Goal: Task Accomplishment & Management: Complete application form

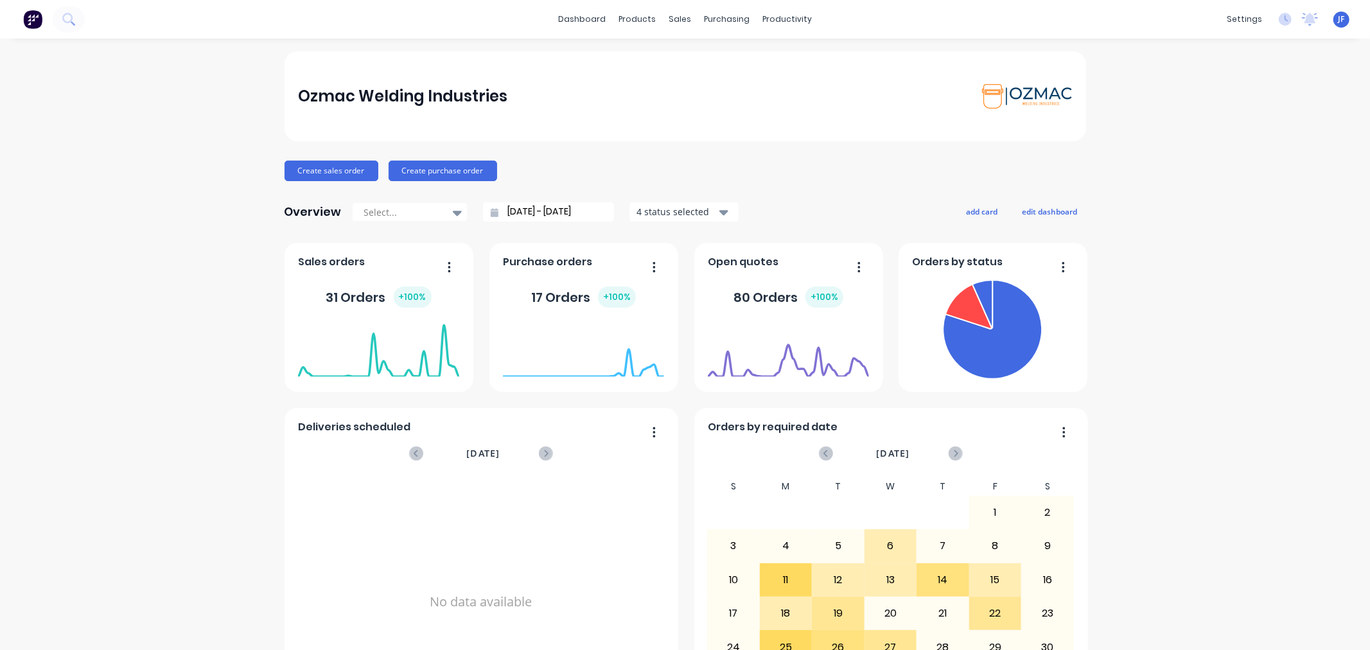
click at [1165, 304] on div "Ozmac Welding Industries Create sales order Create purchase order Overview Sele…" at bounding box center [685, 551] width 1370 height 1001
click at [699, 62] on div "Sales Orders" at bounding box center [722, 62] width 53 height 12
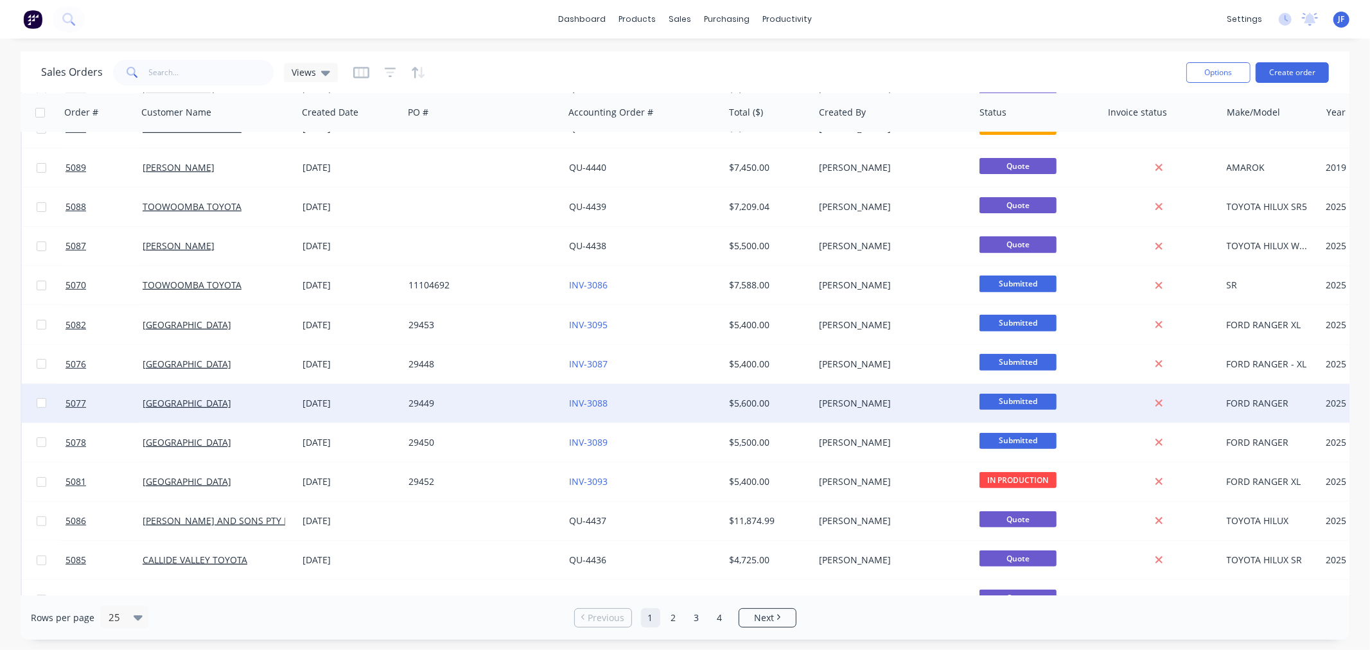
scroll to position [523, 0]
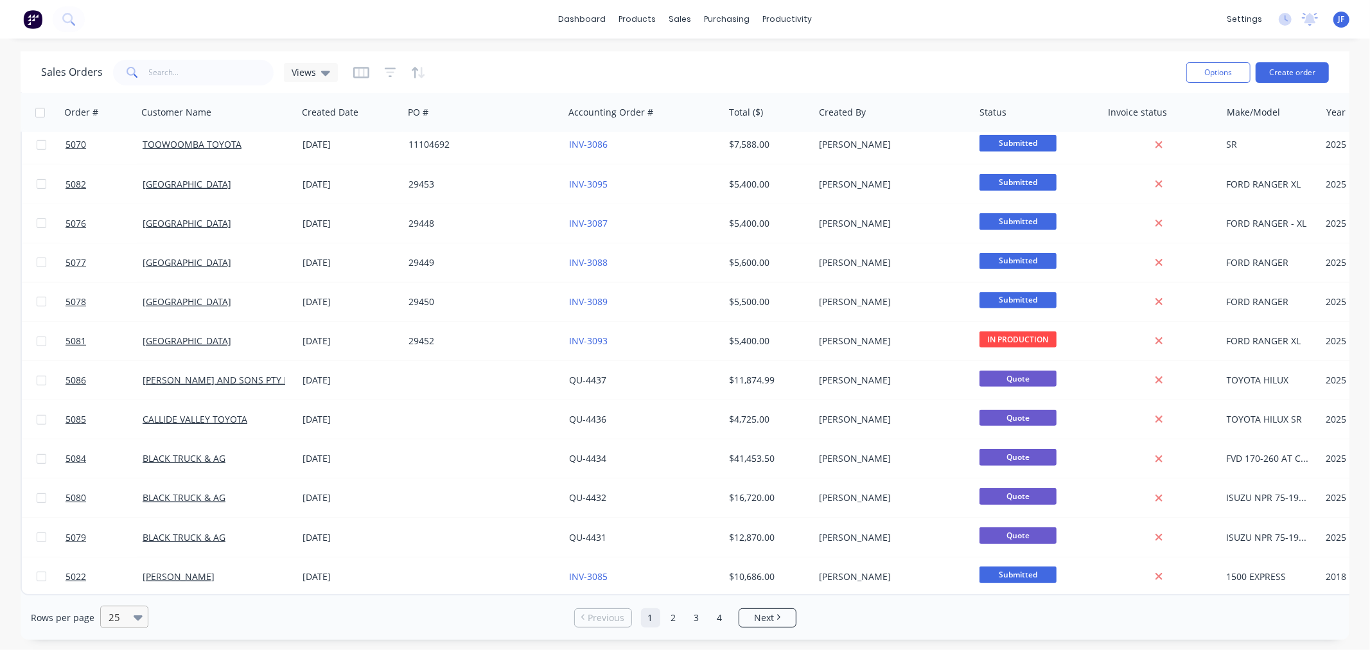
click at [131, 617] on div "25" at bounding box center [118, 616] width 30 height 21
click at [100, 559] on div "75" at bounding box center [122, 562] width 48 height 24
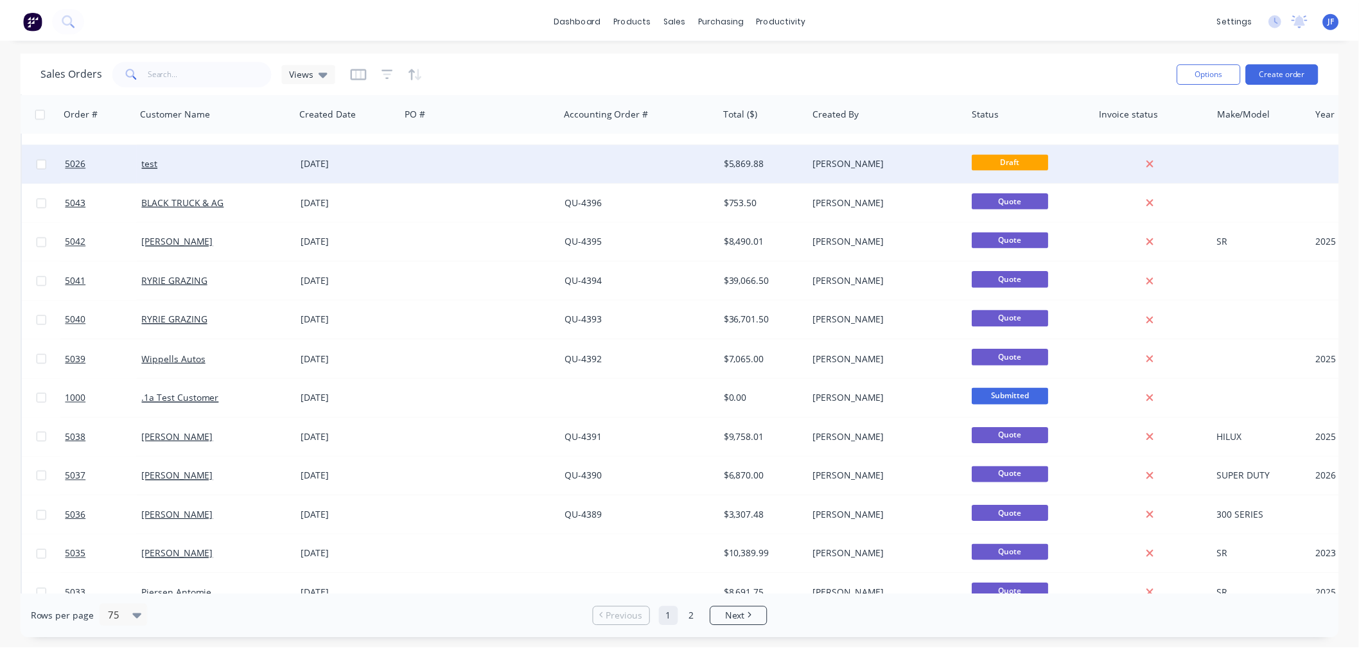
scroll to position [2069, 0]
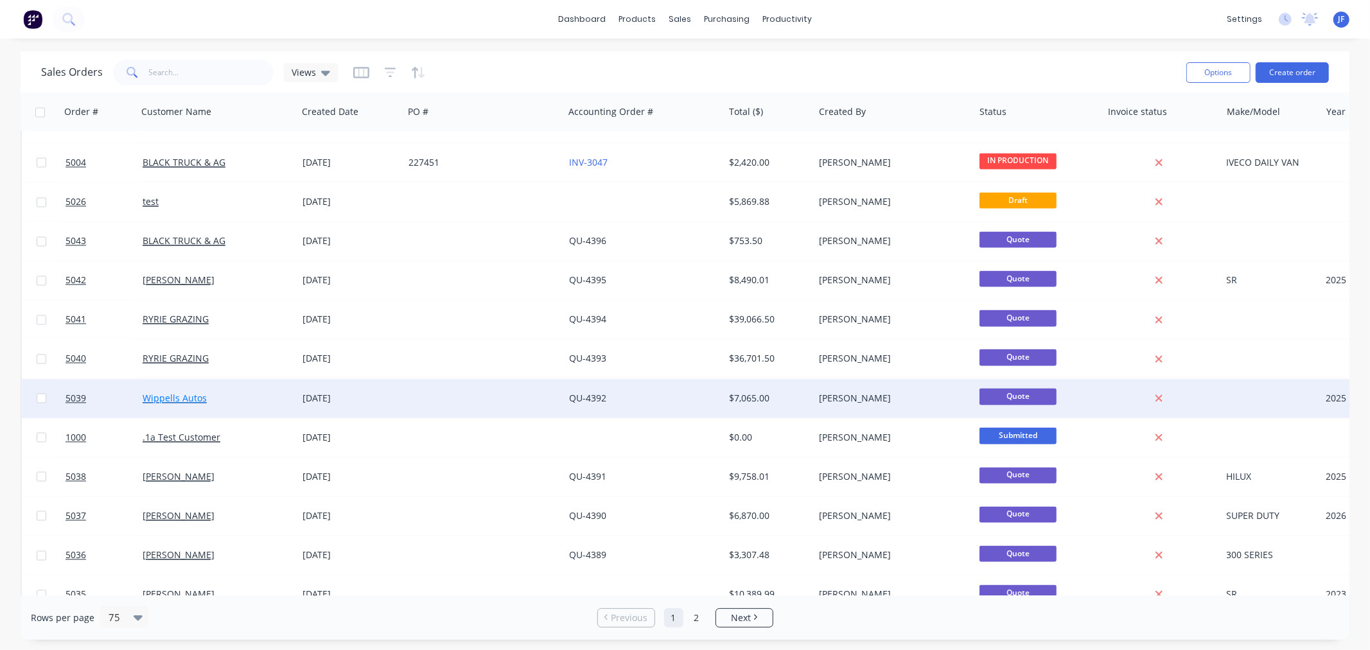
click at [186, 400] on link "Wippells Autos" at bounding box center [175, 398] width 64 height 12
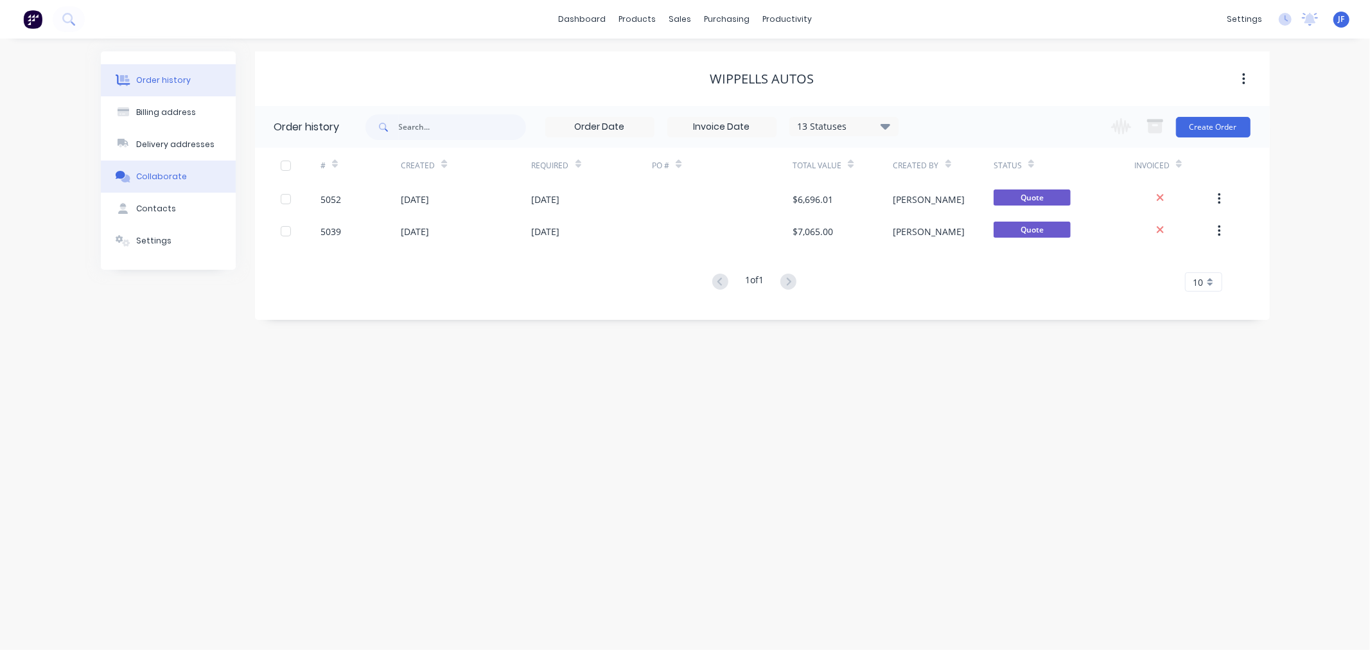
click at [152, 177] on div "Collaborate" at bounding box center [161, 177] width 51 height 12
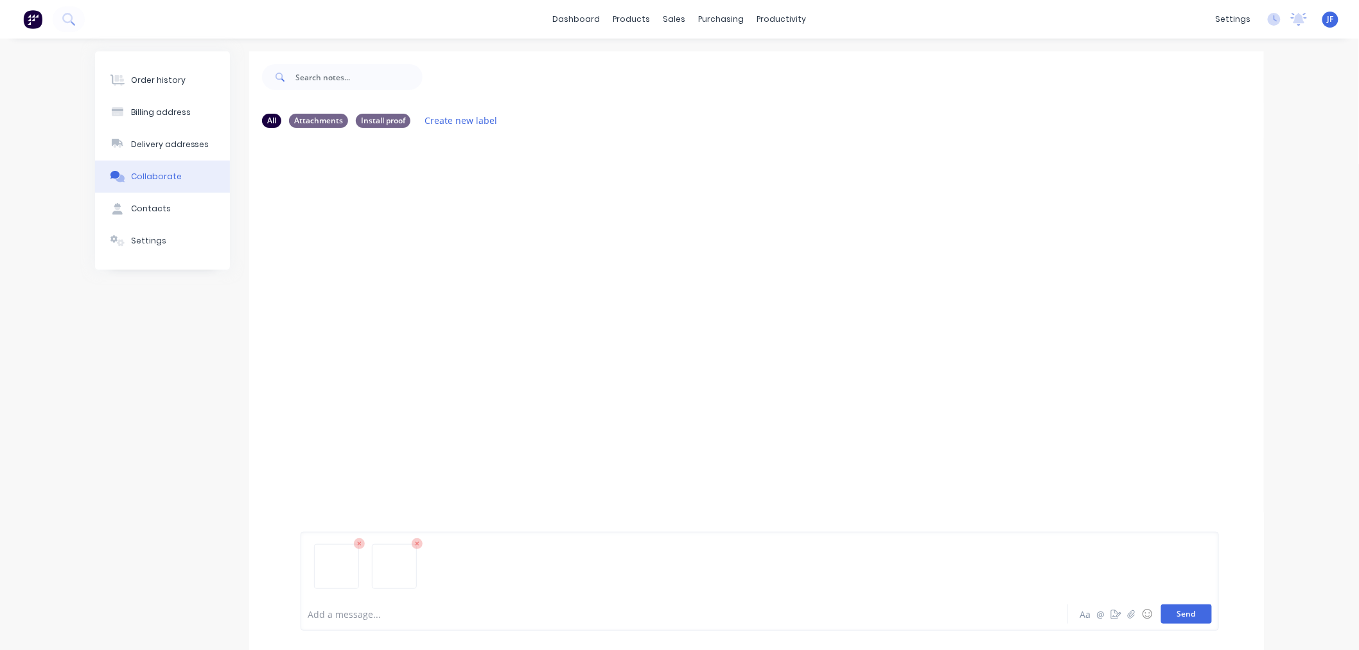
click at [1205, 618] on button "Send" at bounding box center [1186, 613] width 51 height 19
drag, startPoint x: 349, startPoint y: 221, endPoint x: 522, endPoint y: 189, distance: 175.7
click at [522, 189] on div "Labels Auto-attach to new orders Sales Orders Download Delete" at bounding box center [419, 236] width 236 height 96
click at [759, 379] on div "JF You 11:29am 28/08/25 IMG_5921.jpeg Labels Auto-attach to new orders Sales Or…" at bounding box center [756, 350] width 1015 height 116
drag, startPoint x: 387, startPoint y: 218, endPoint x: 503, endPoint y: 168, distance: 126.0
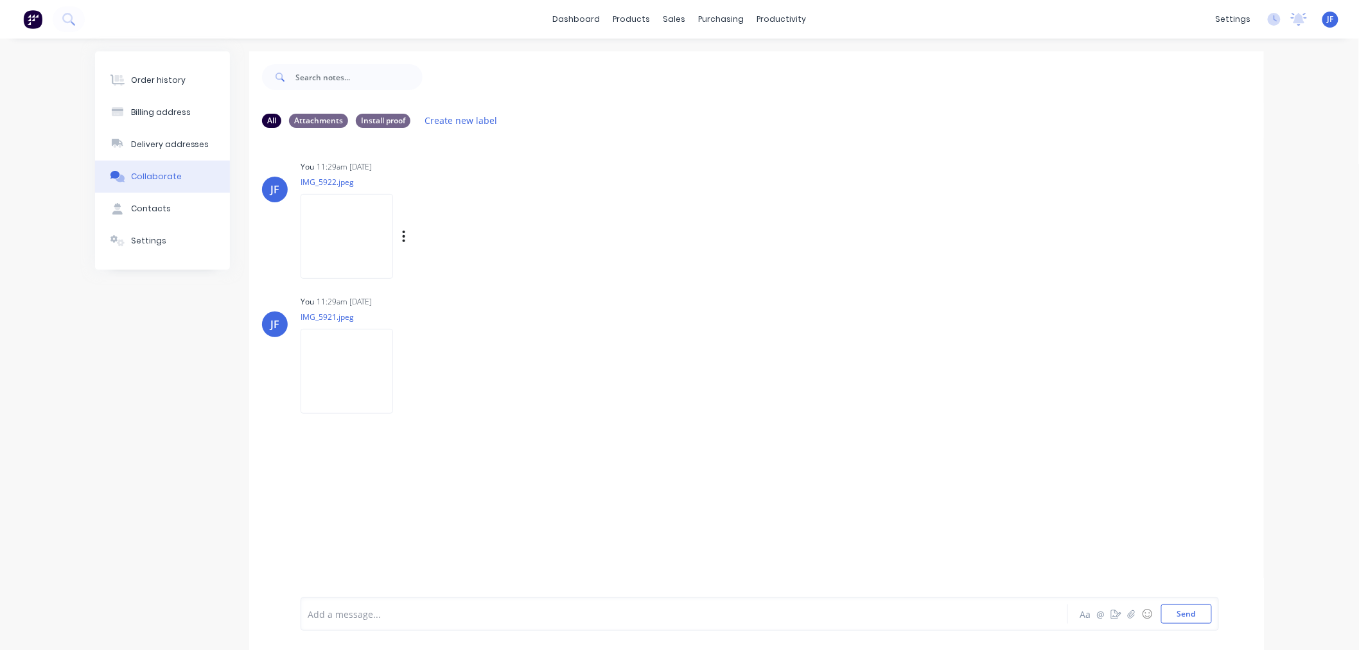
click at [503, 168] on div "You 11:29am 28/08/25" at bounding box center [501, 167] width 401 height 12
click at [393, 241] on img at bounding box center [347, 236] width 92 height 84
click at [763, 479] on div "JF You 11:29am 28/08/25 IMG_5922.jpeg Labels Auto-attach to new orders Sales Or…" at bounding box center [756, 366] width 1015 height 456
click at [136, 78] on div "Order history" at bounding box center [158, 81] width 55 height 12
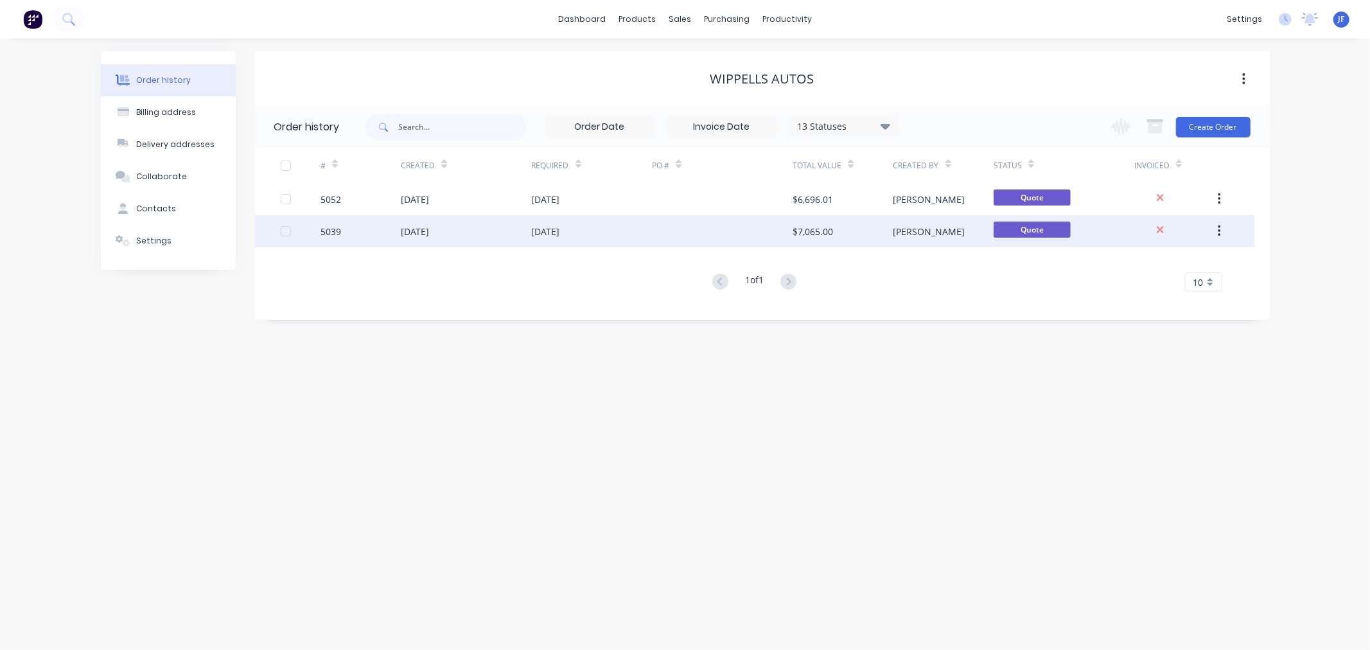
click at [752, 236] on div at bounding box center [722, 231] width 141 height 32
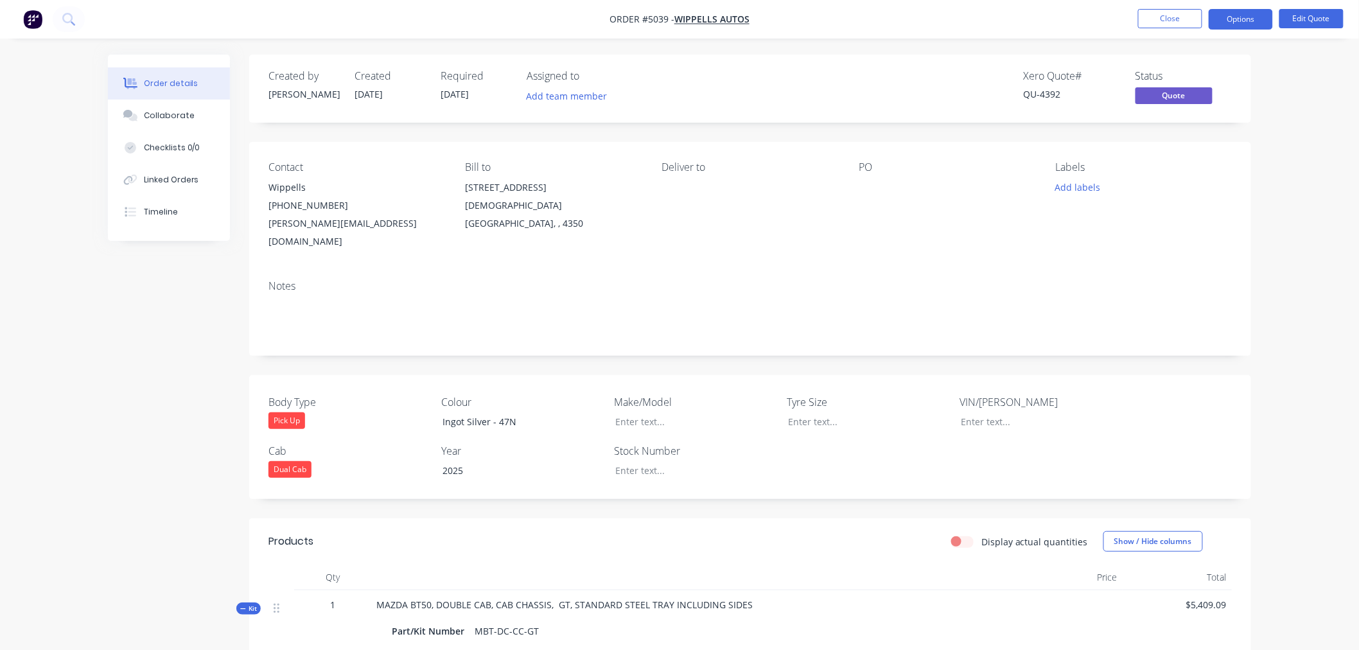
click at [1201, 218] on div "Labels Add labels" at bounding box center [1144, 205] width 176 height 89
click at [1306, 17] on button "Edit Quote" at bounding box center [1311, 18] width 64 height 19
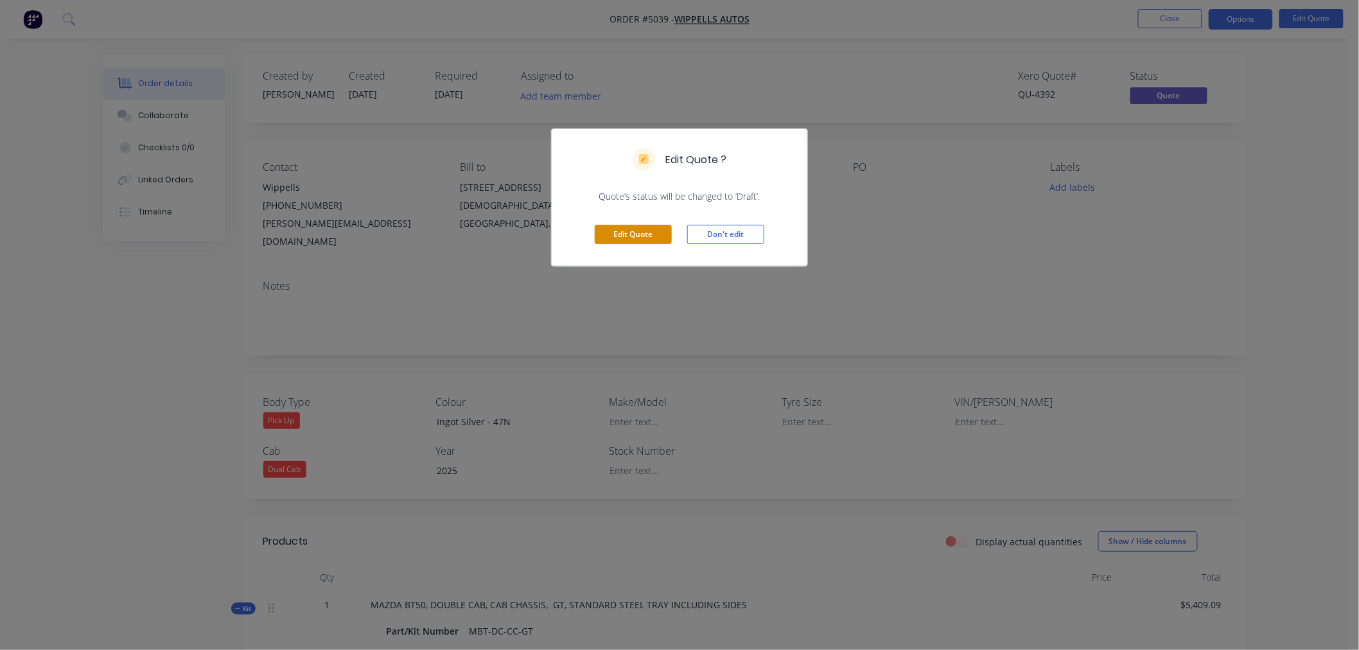
click at [617, 234] on button "Edit Quote" at bounding box center [633, 234] width 77 height 19
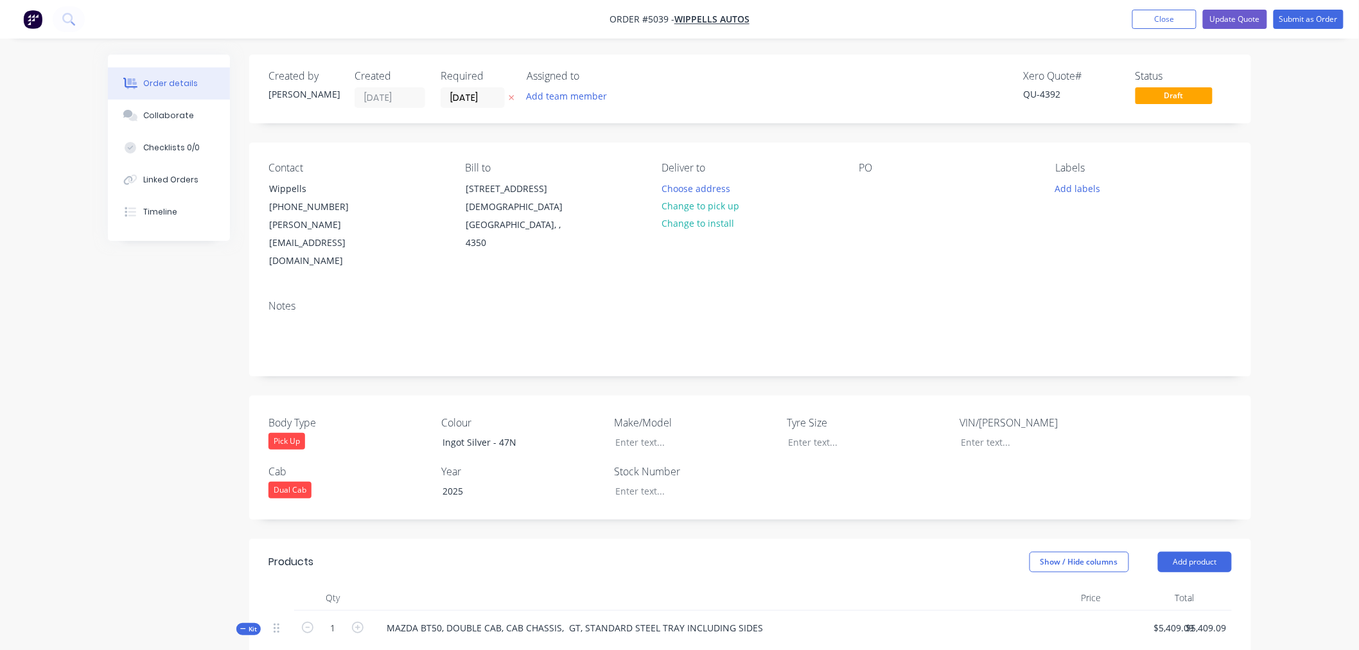
click at [303, 482] on div "Dual Cab" at bounding box center [289, 490] width 43 height 17
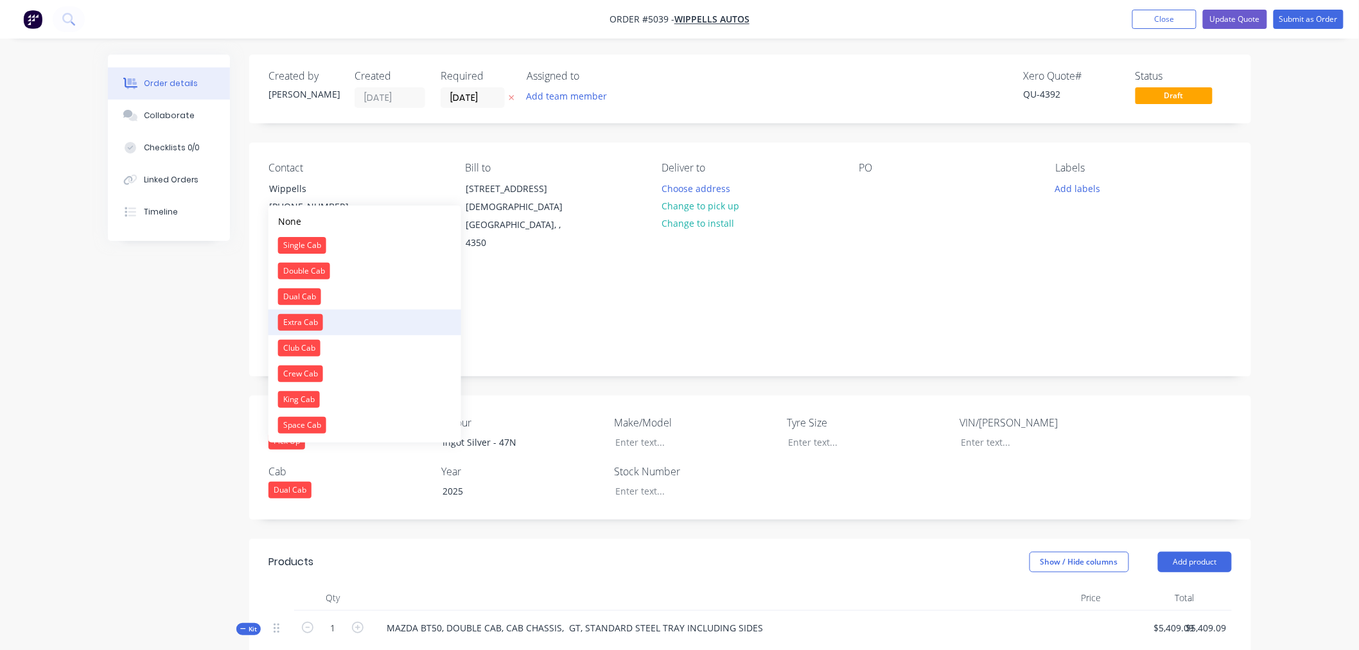
click at [298, 328] on div "Extra Cab" at bounding box center [300, 322] width 45 height 17
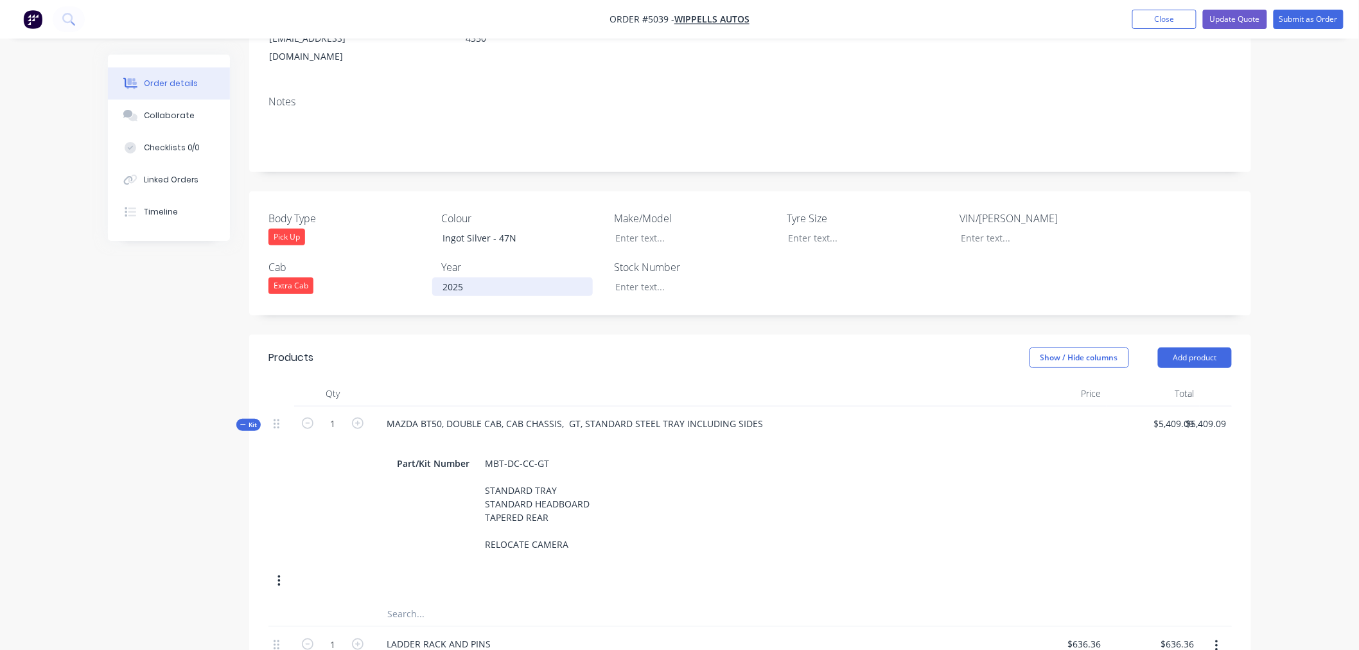
scroll to position [356, 0]
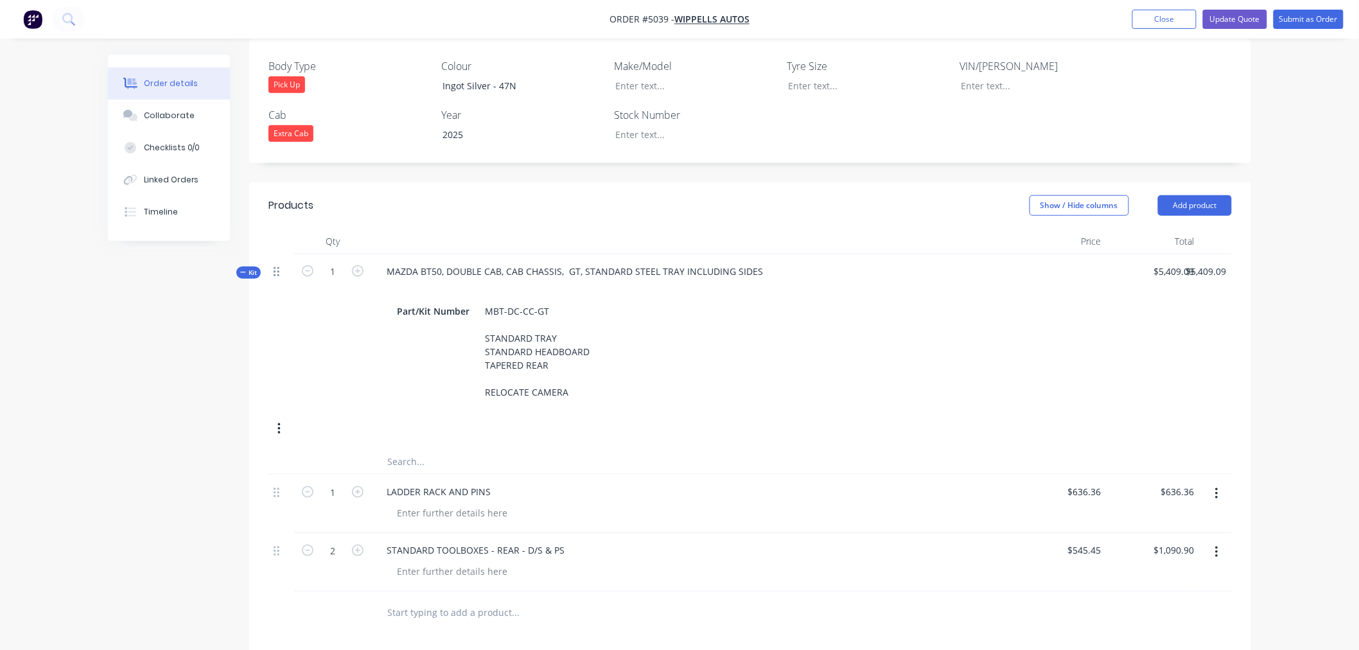
click at [278, 267] on icon at bounding box center [277, 272] width 6 height 10
click at [1127, 310] on div "$5,409.09 $5,409.09" at bounding box center [1153, 331] width 93 height 155
click at [274, 417] on button "button" at bounding box center [279, 428] width 30 height 23
click at [240, 556] on div "Delete" at bounding box center [233, 565] width 99 height 19
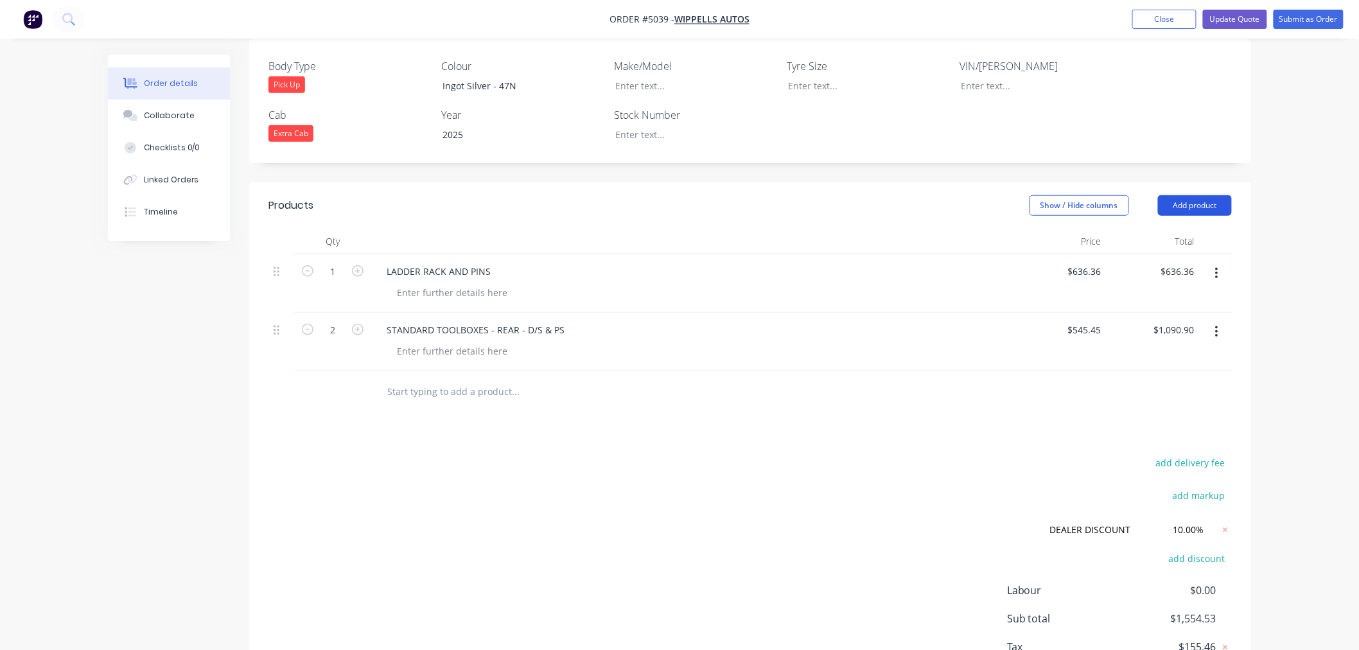
click at [1182, 195] on button "Add product" at bounding box center [1195, 205] width 74 height 21
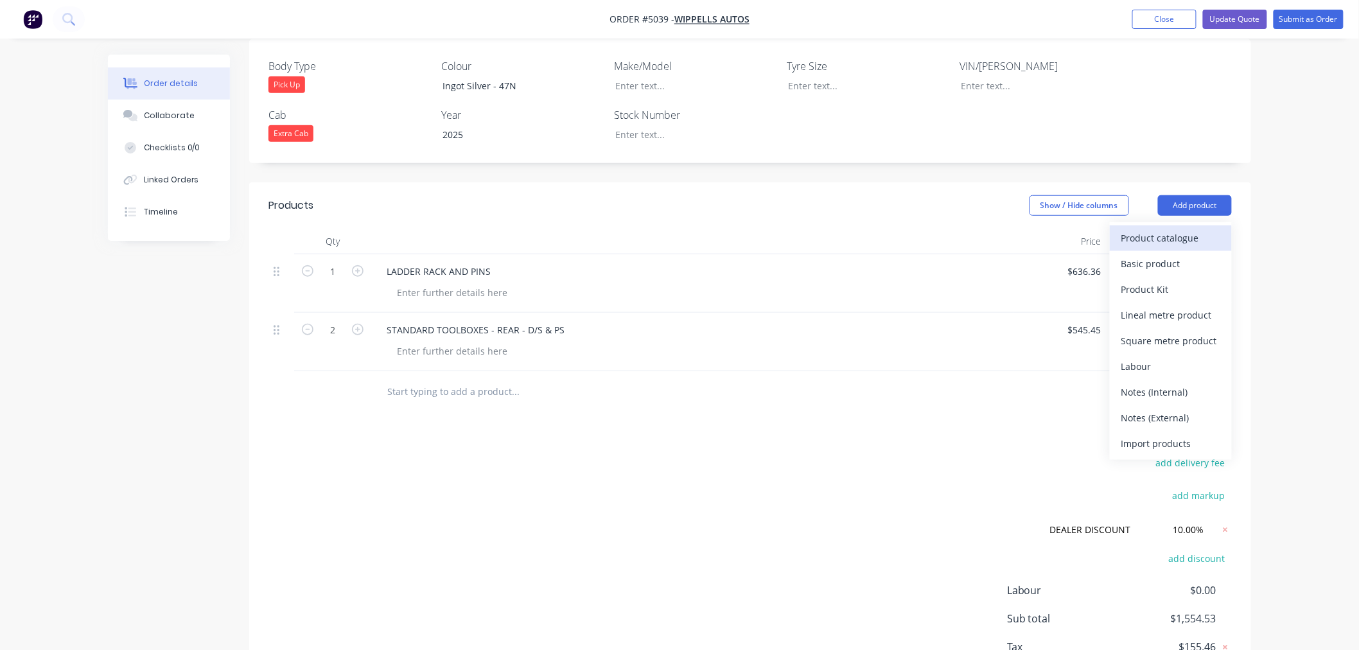
click at [1165, 229] on div "Product catalogue" at bounding box center [1170, 238] width 99 height 19
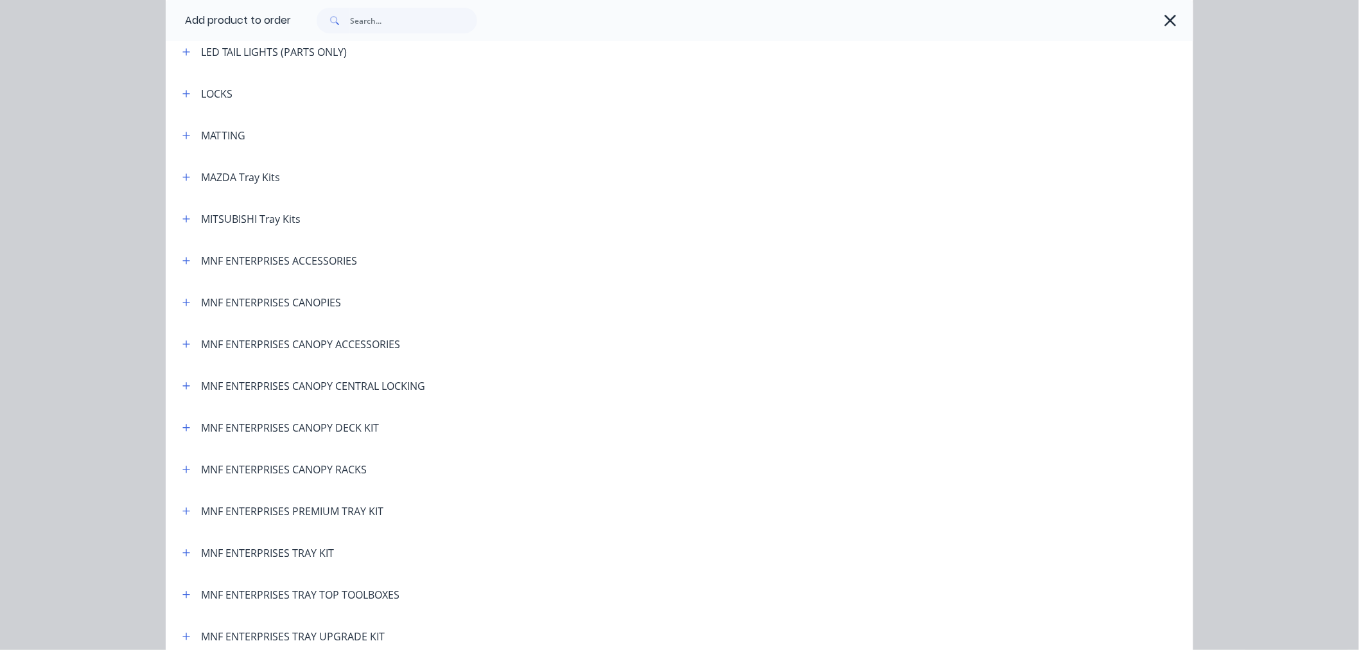
scroll to position [2141, 0]
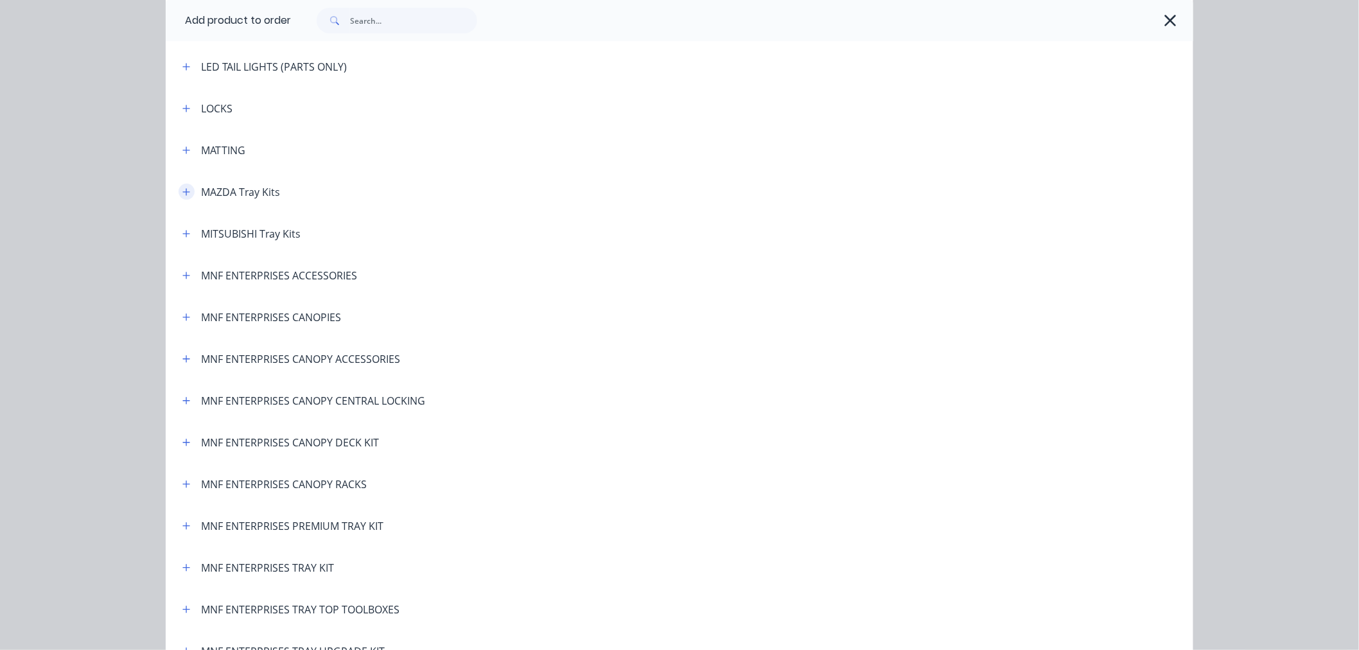
click at [183, 195] on icon "button" at bounding box center [186, 192] width 8 height 9
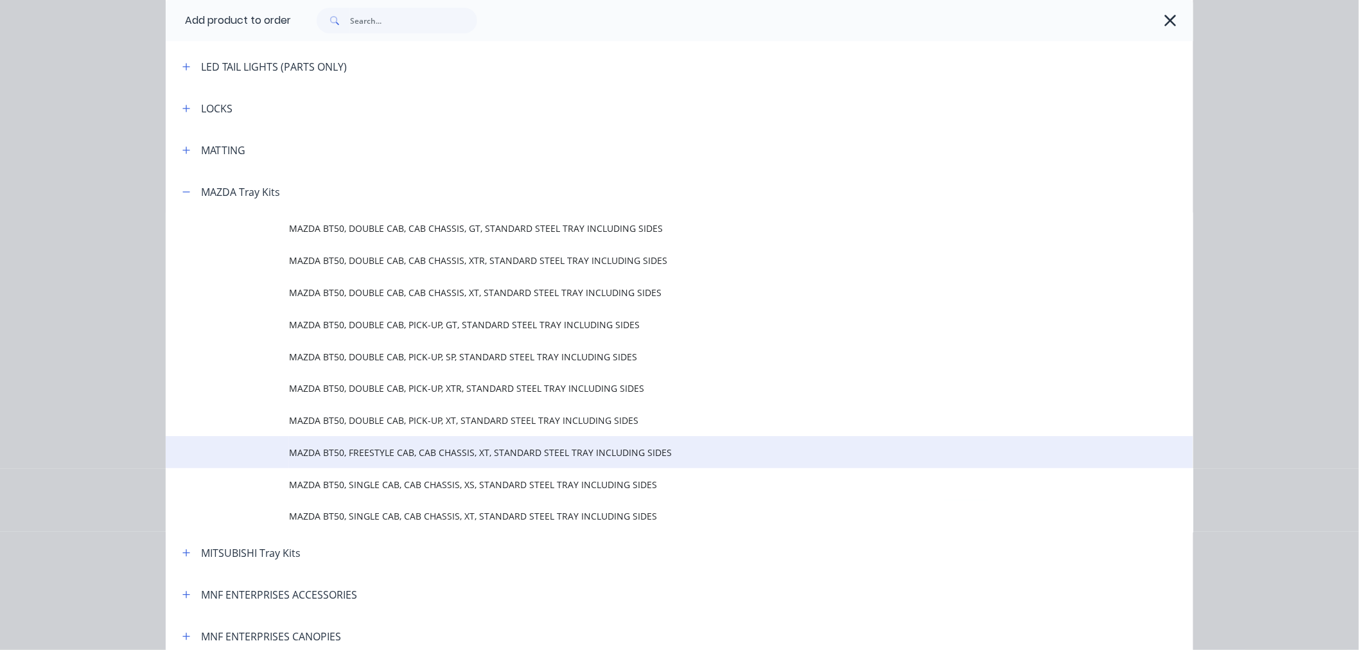
click at [538, 448] on span "MAZDA BT50, FREESTYLE CAB, CAB CHASSIS, XT, STANDARD STEEL TRAY INCLUDING SIDES" at bounding box center [650, 452] width 723 height 13
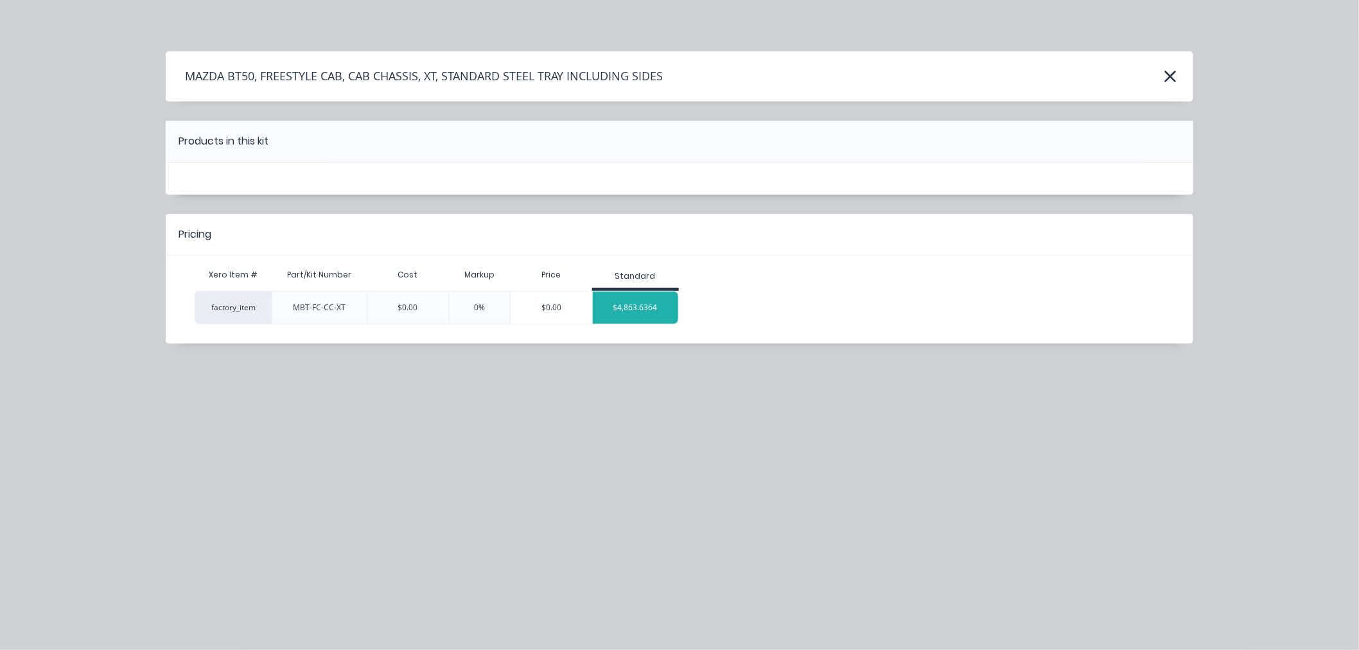
click at [655, 309] on div "$4,863.6364" at bounding box center [635, 308] width 85 height 32
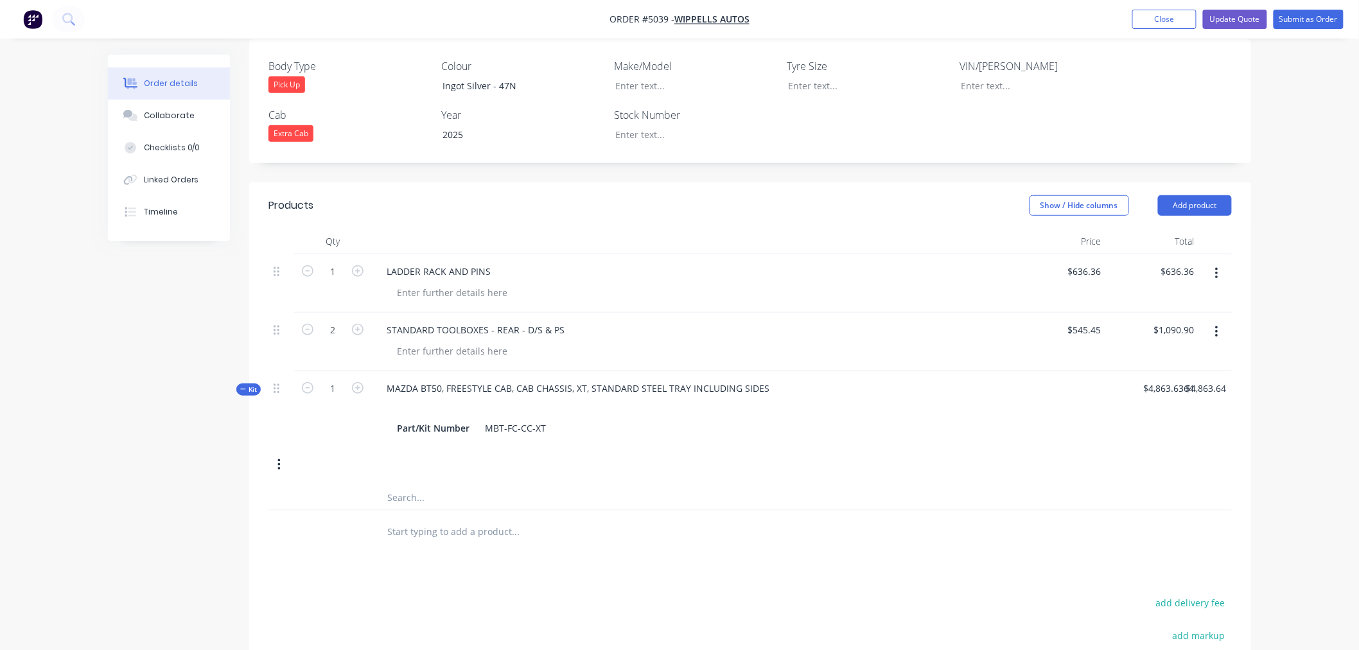
drag, startPoint x: 279, startPoint y: 437, endPoint x: 272, endPoint y: 254, distance: 183.8
click at [272, 254] on div "1 LADDER RACK AND PINS $636.36 $636.36 $636.36 $636.36 2 STANDARD TOOLBOXES - R…" at bounding box center [749, 382] width 963 height 257
drag, startPoint x: 274, startPoint y: 431, endPoint x: 281, endPoint y: 409, distance: 23.6
click at [281, 409] on div "Kit 1 MAZDA BT50, FREESTYLE CAB, CAB CHASSIS, XT, STANDARD STEEL TRAY INCLUDING…" at bounding box center [749, 428] width 963 height 114
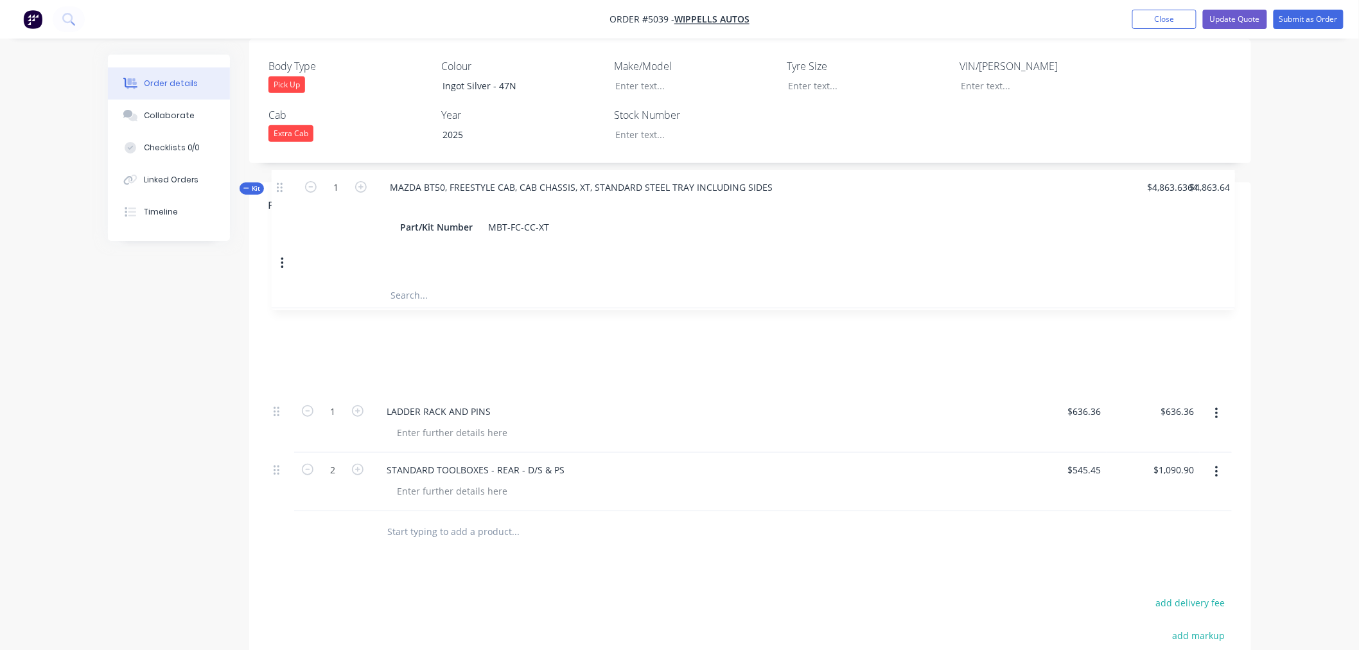
drag, startPoint x: 275, startPoint y: 358, endPoint x: 278, endPoint y: 188, distance: 169.6
click at [278, 188] on div "Products Show / Hide columns Add product Qty Price Total 1 LADDER RACK AND PINS…" at bounding box center [750, 367] width 1002 height 371
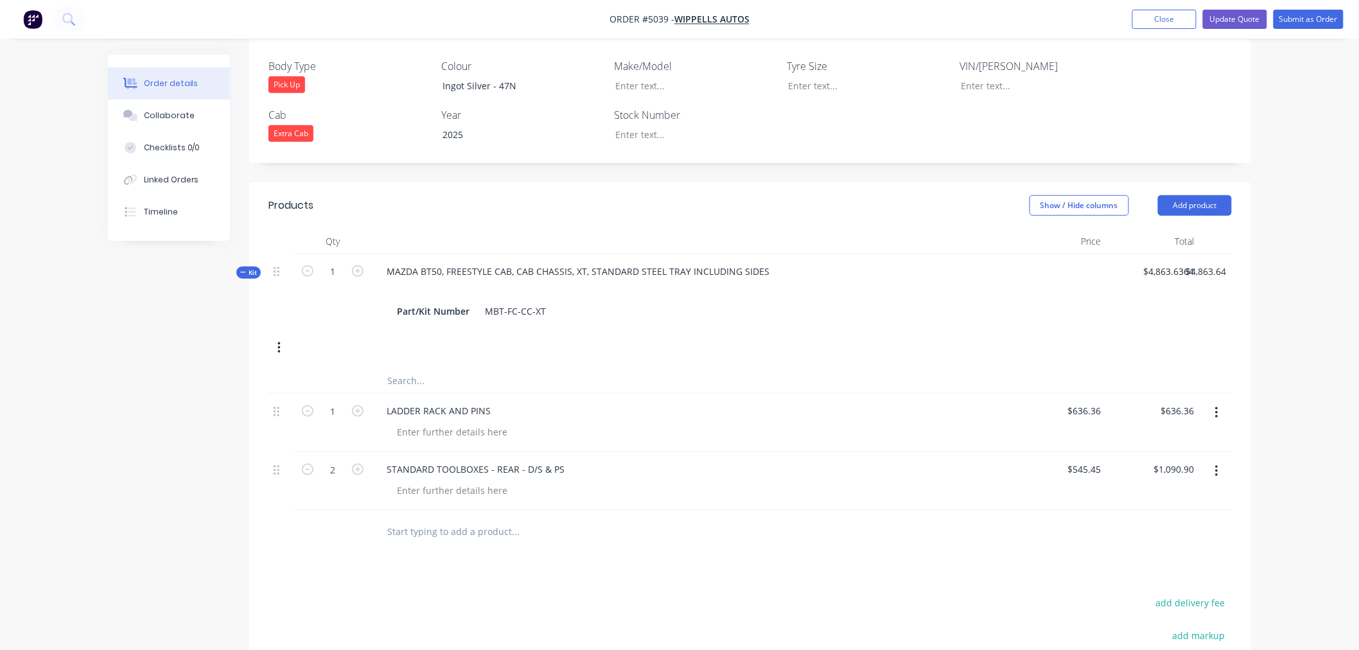
click at [448, 518] on input "text" at bounding box center [515, 531] width 257 height 26
click at [426, 518] on input "text" at bounding box center [515, 531] width 257 height 26
type input "t"
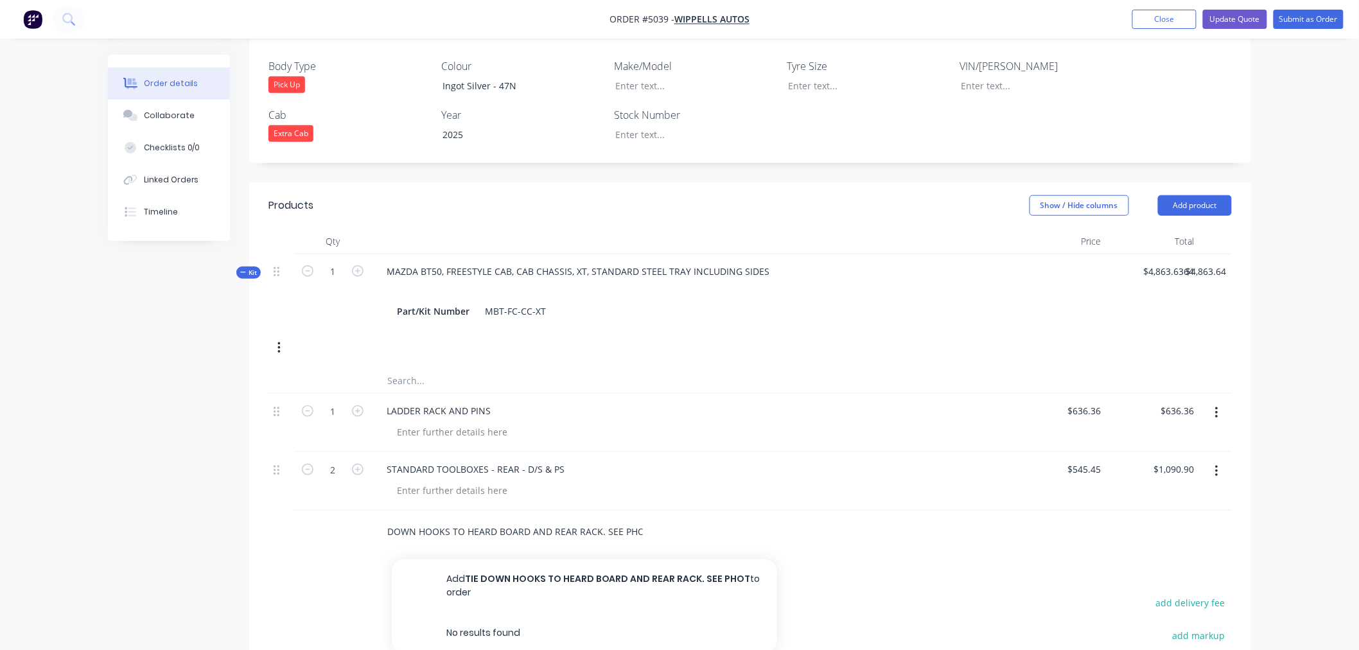
scroll to position [0, 22]
click at [479, 518] on input "TIE DOWN HOOKS TO HEARD BOARD AND REAR RACK. SEE PHOTO" at bounding box center [515, 531] width 257 height 26
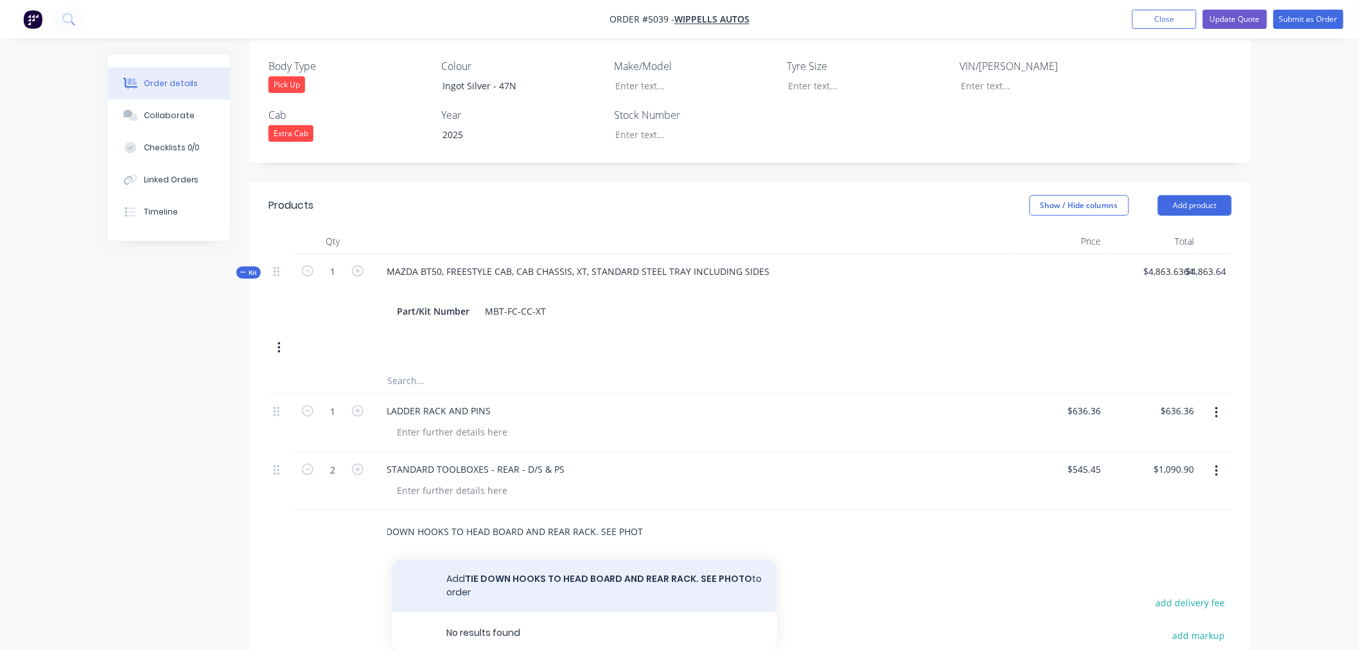
type input "TIE DOWN HOOKS TO HEAD BOARD AND REAR RACK. SEE PHOTO"
click at [525, 559] on button "Add TIE DOWN HOOKS TO HEAD BOARD AND REAR RACK. SEE PHOTO to order" at bounding box center [584, 585] width 385 height 53
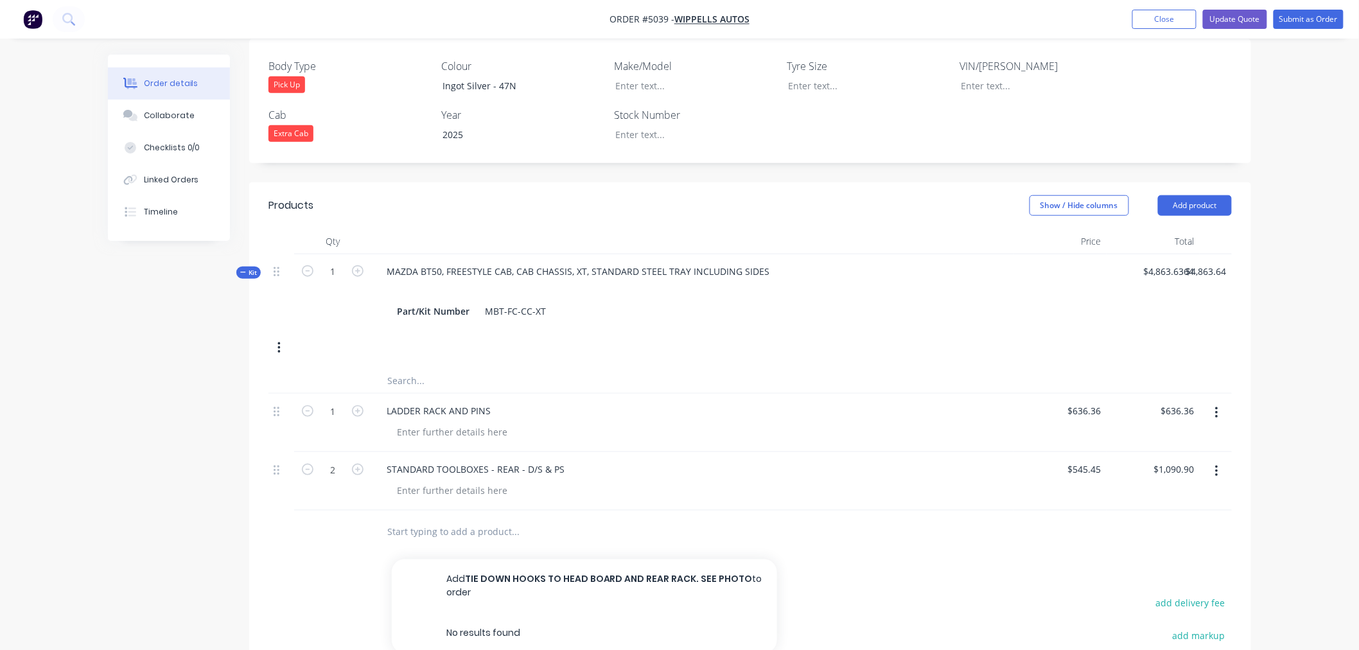
scroll to position [0, 0]
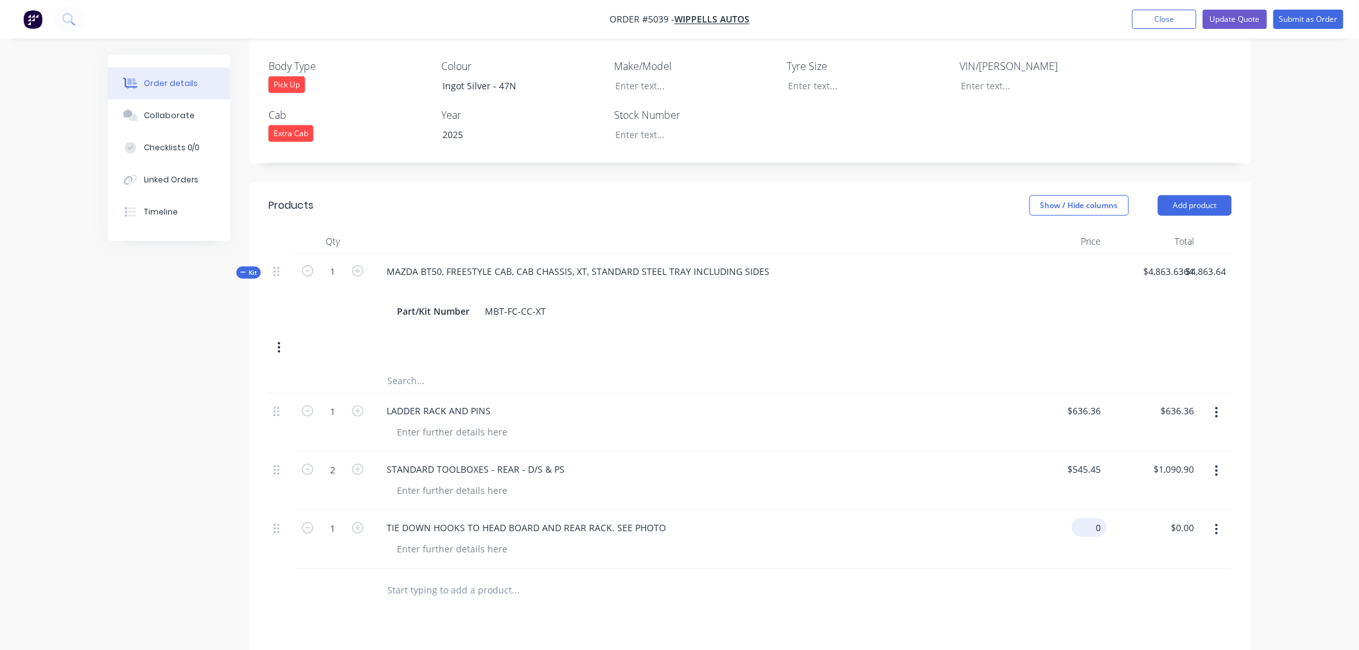
click at [1095, 518] on input "0" at bounding box center [1092, 527] width 30 height 19
type input "$0.00"
click at [363, 522] on icon "button" at bounding box center [358, 528] width 12 height 12
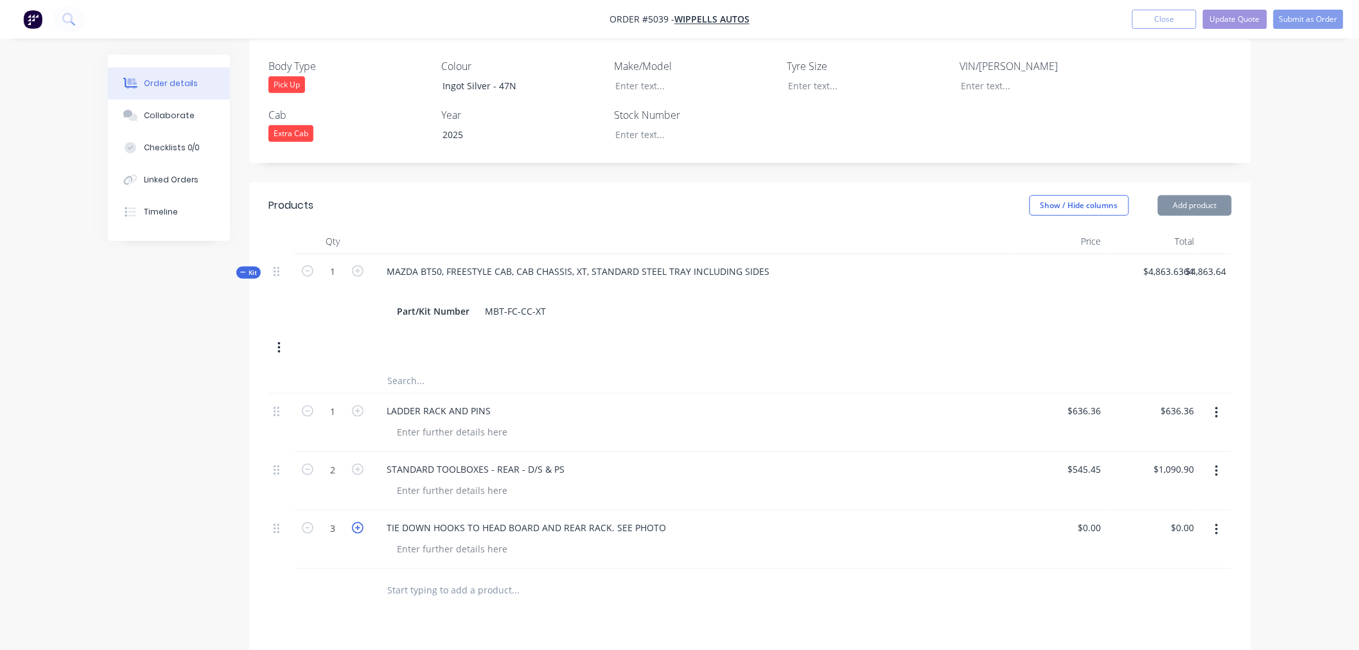
type input "4"
click at [1096, 518] on input "0" at bounding box center [1092, 527] width 30 height 19
type input "$50.00"
type input "$200.00"
click at [942, 460] on div "STANDARD TOOLBOXES - REAR - D/S & PS" at bounding box center [692, 469] width 632 height 19
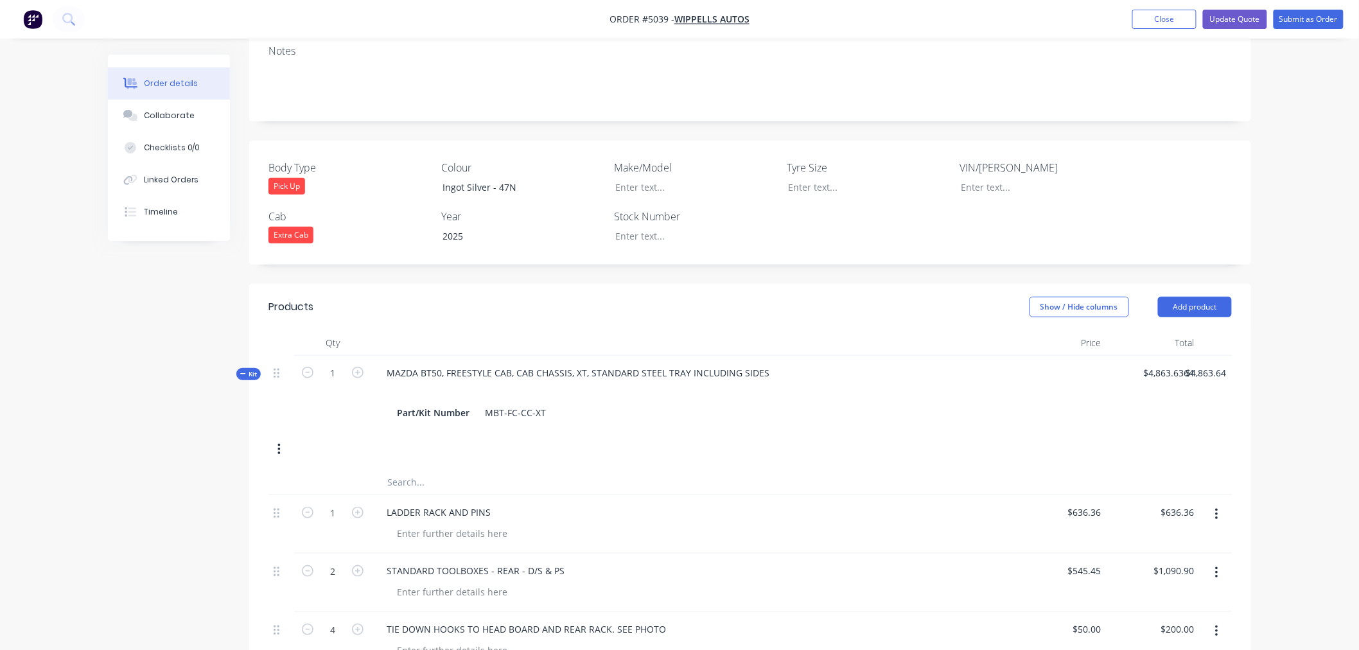
scroll to position [254, 0]
click at [1222, 17] on button "Update Quote" at bounding box center [1235, 19] width 64 height 19
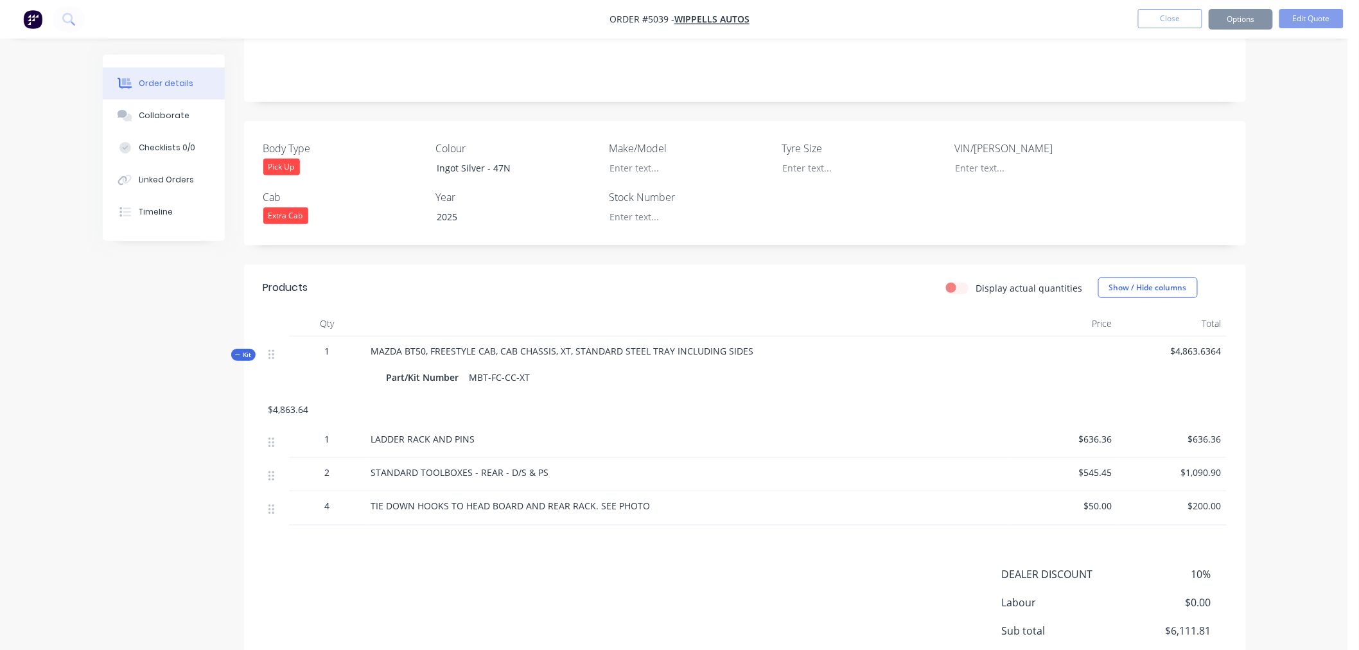
scroll to position [0, 0]
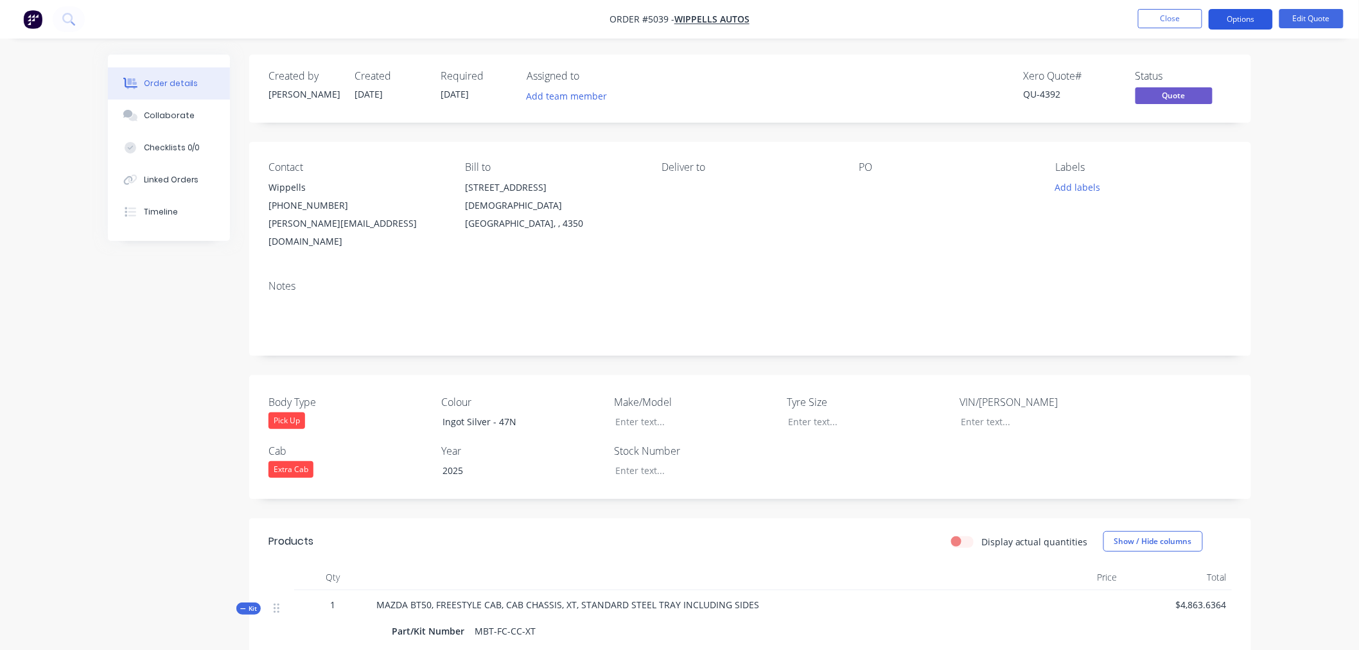
click at [1240, 15] on button "Options" at bounding box center [1241, 19] width 64 height 21
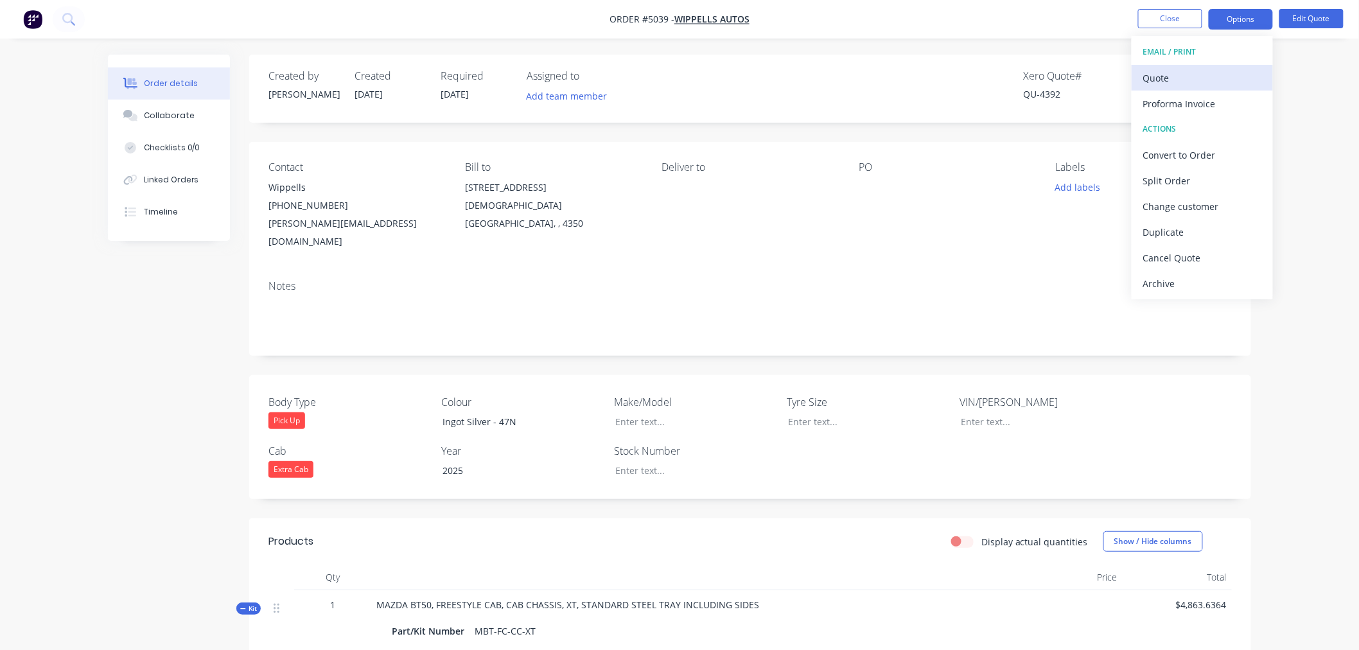
click at [1205, 87] on div "Quote" at bounding box center [1202, 78] width 118 height 19
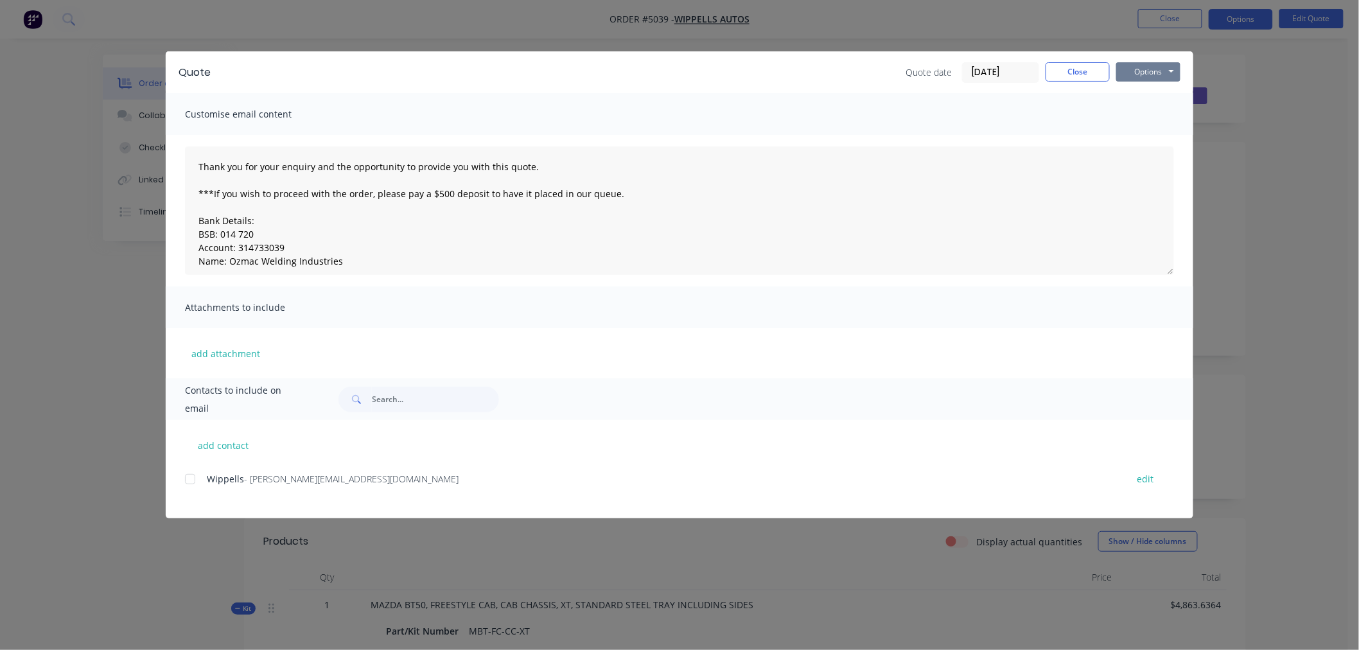
click at [1142, 74] on button "Options" at bounding box center [1148, 71] width 64 height 19
click at [1146, 139] on button "Email" at bounding box center [1157, 137] width 82 height 21
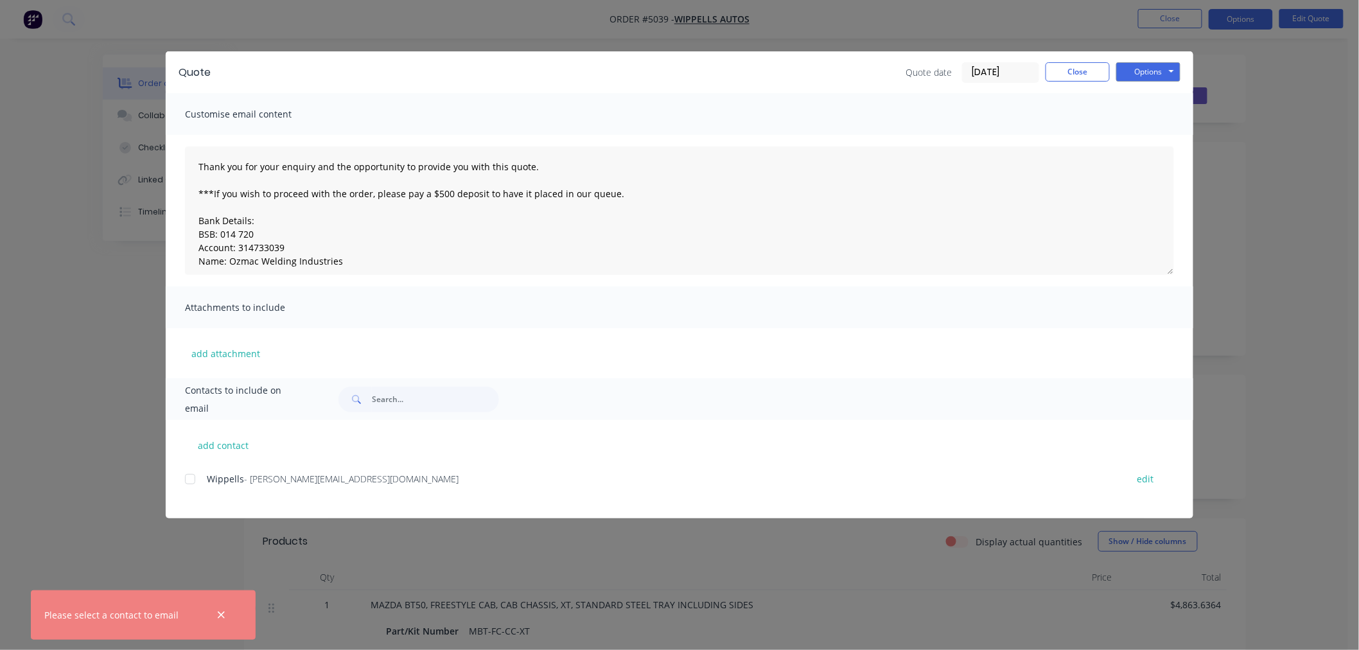
click at [204, 476] on div "Wippells - jakel@wippells.com.au edit" at bounding box center [689, 478] width 1008 height 17
click at [186, 479] on div at bounding box center [190, 479] width 26 height 26
click at [1151, 69] on button "Options" at bounding box center [1148, 71] width 64 height 19
click at [1157, 133] on button "Email" at bounding box center [1157, 137] width 82 height 21
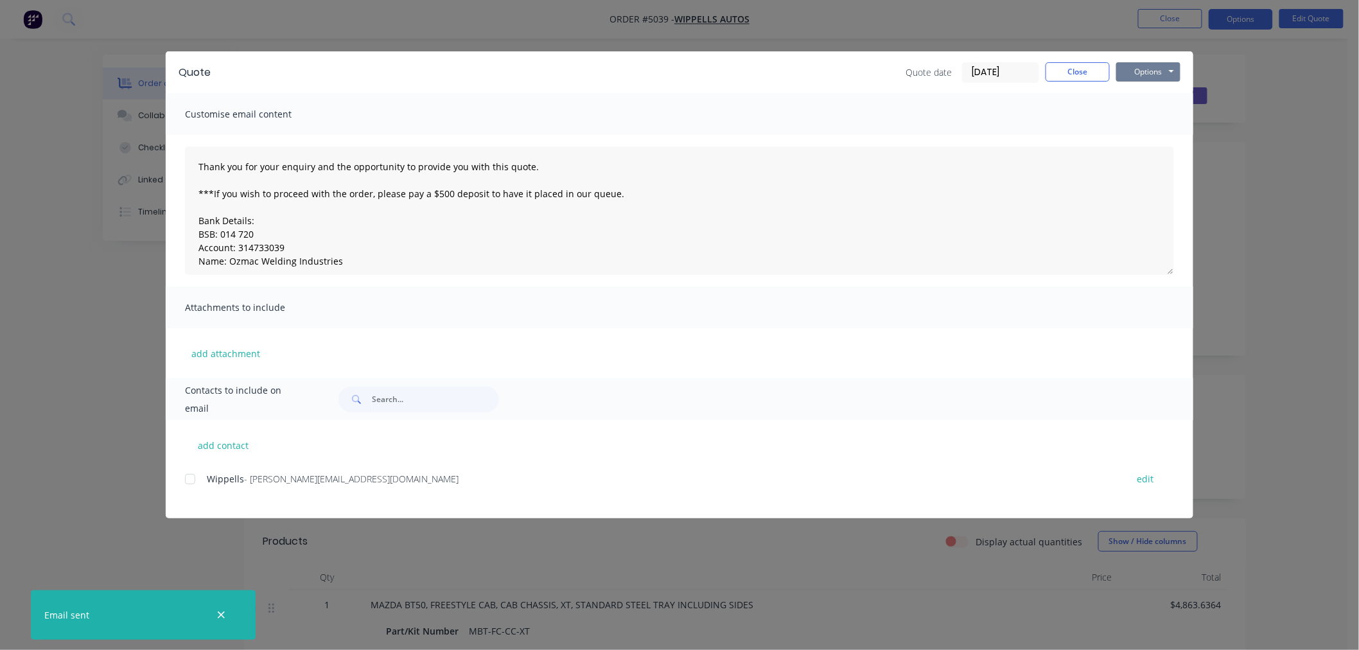
click at [1139, 66] on button "Options" at bounding box center [1148, 71] width 64 height 19
click at [1152, 118] on button "Print" at bounding box center [1157, 115] width 82 height 21
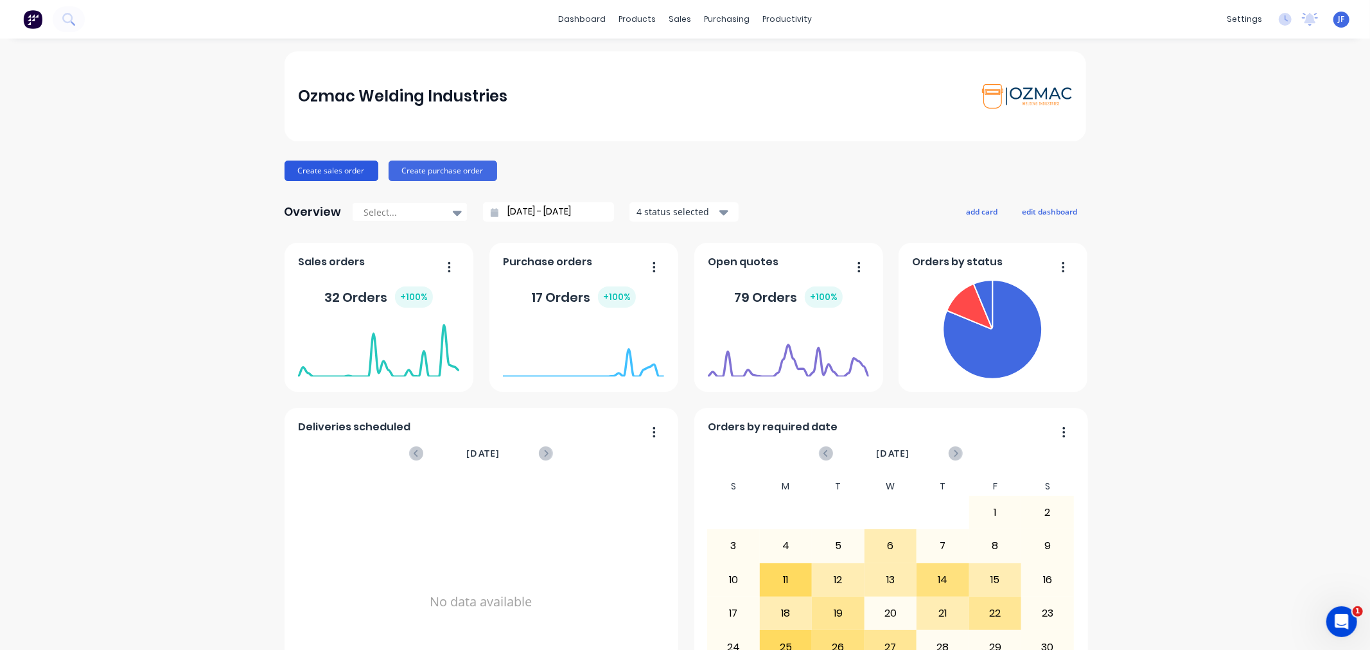
click at [336, 174] on button "Create sales order" at bounding box center [332, 171] width 94 height 21
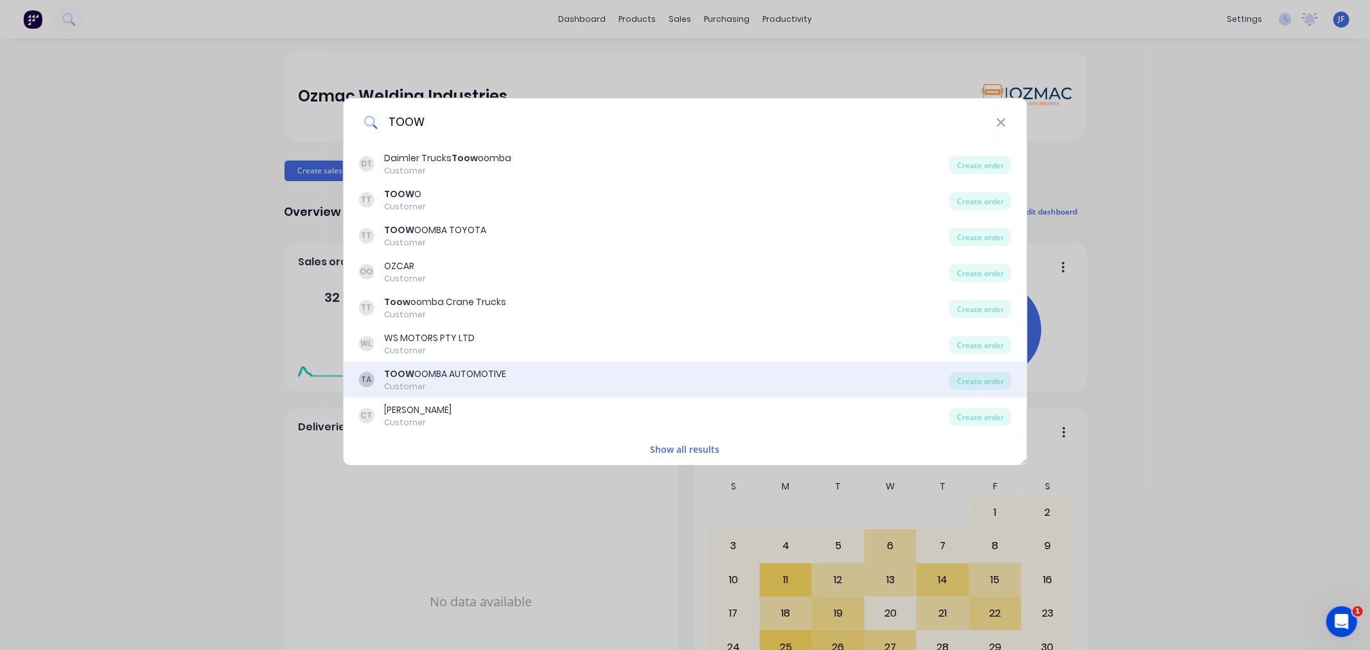
type input "TOOW"
click at [412, 373] on div "TOOW OOMBA AUTOMOTIVE" at bounding box center [445, 373] width 122 height 13
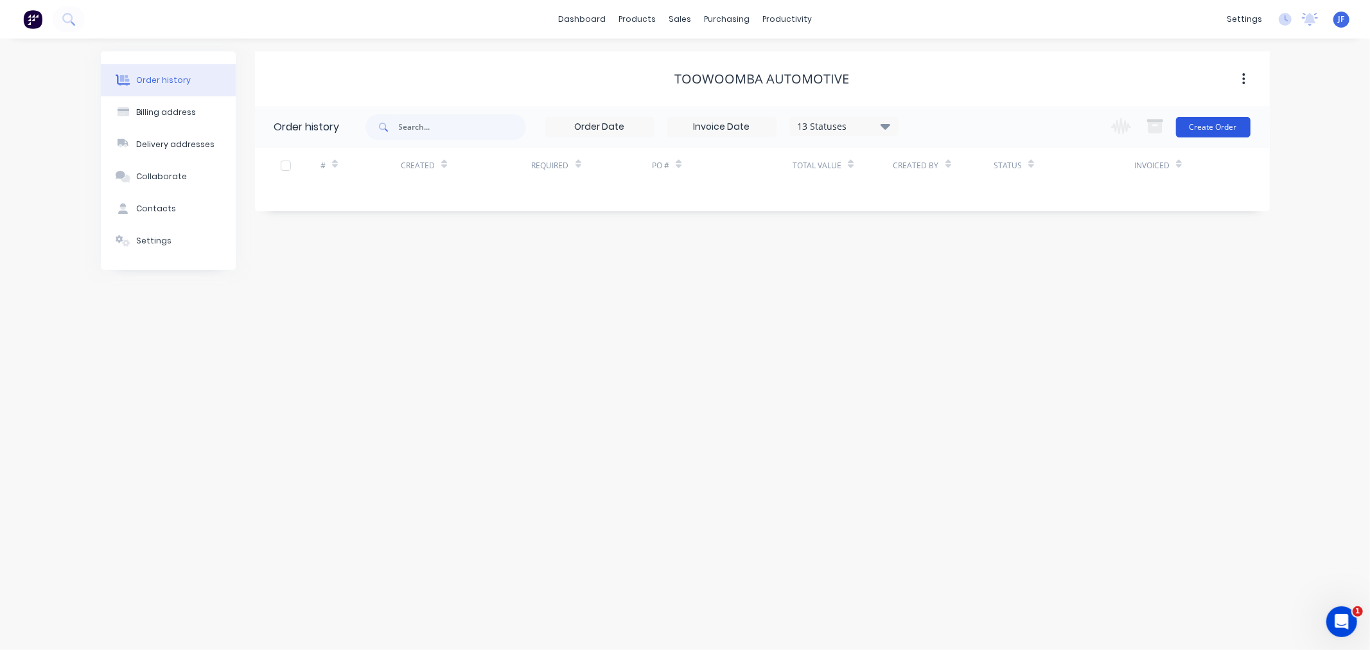
click at [1195, 122] on button "Create Order" at bounding box center [1213, 127] width 75 height 21
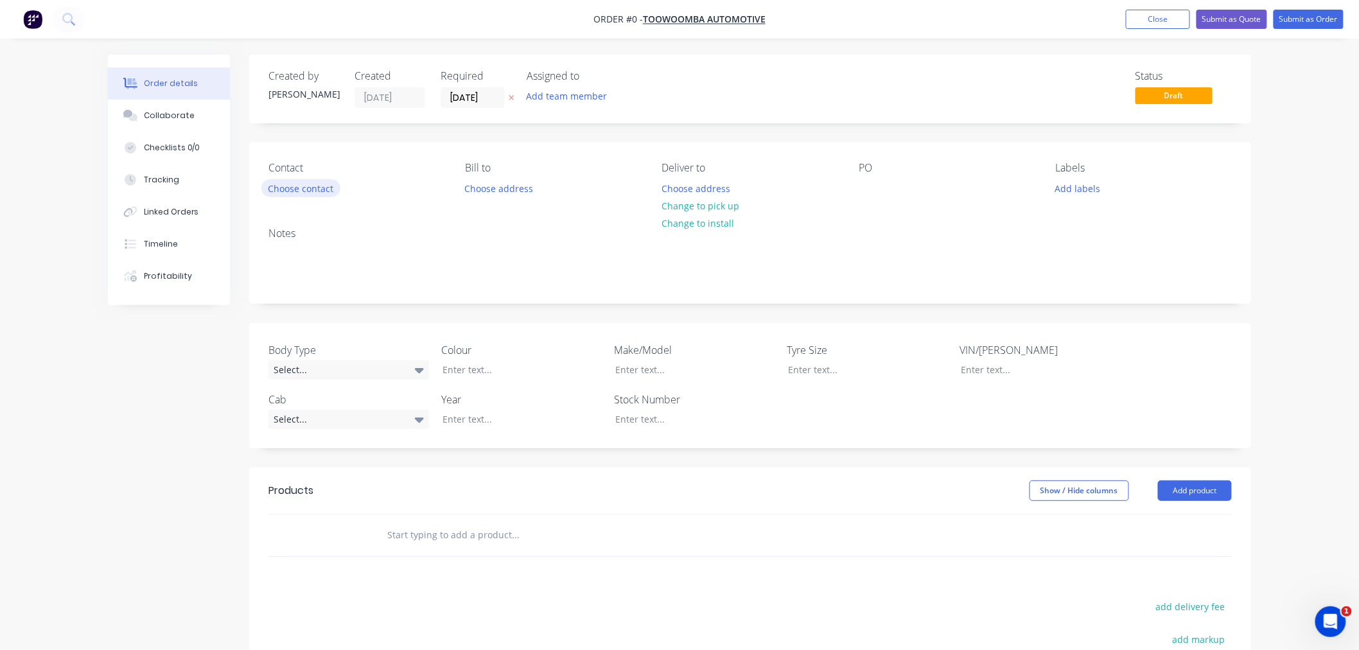
click at [283, 184] on button "Choose contact" at bounding box center [300, 187] width 79 height 17
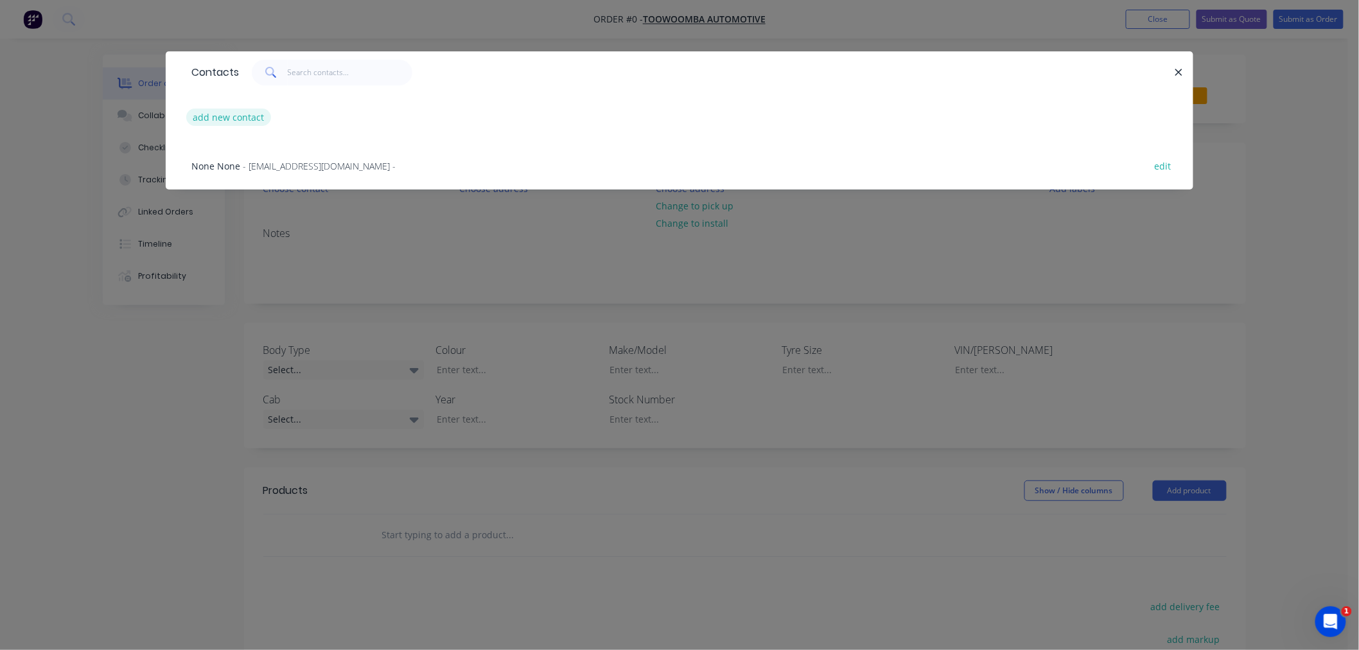
click at [236, 118] on button "add new contact" at bounding box center [228, 117] width 85 height 17
select select "AU"
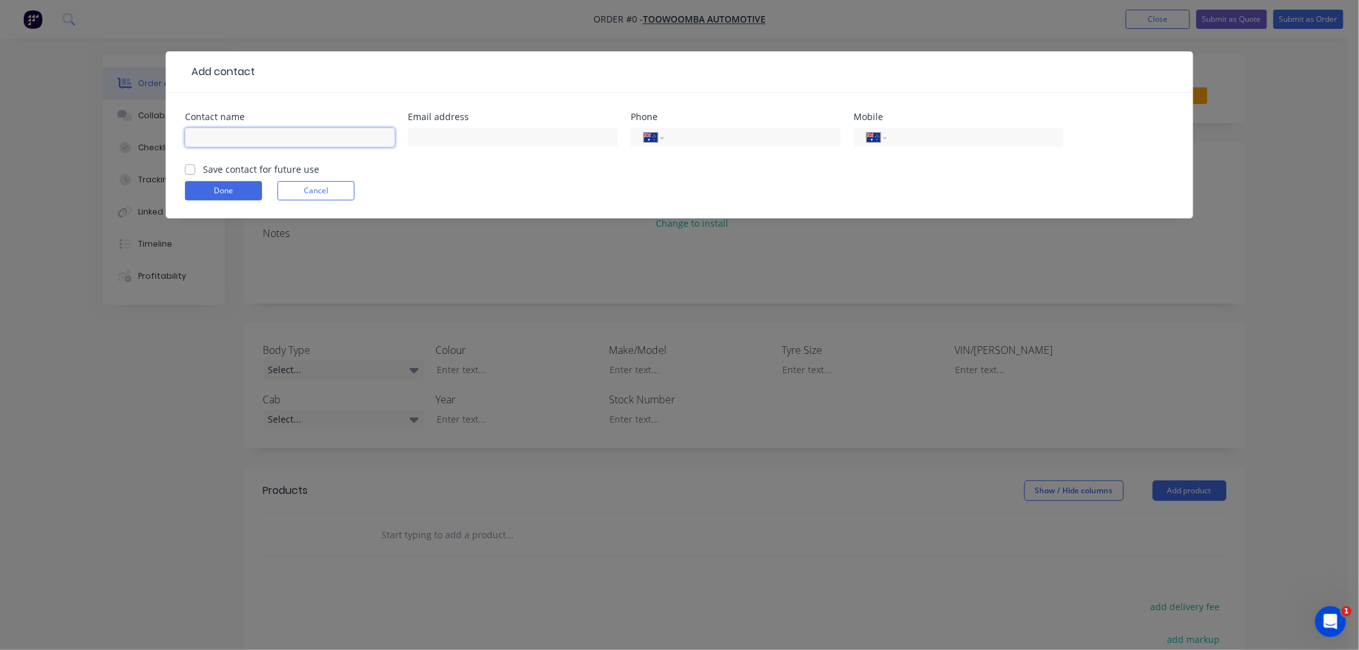
click at [240, 136] on input "text" at bounding box center [290, 137] width 210 height 19
type input "[PERSON_NAME]"
click at [425, 134] on input "text" at bounding box center [513, 137] width 210 height 19
type input "[PERSON_NAME][EMAIL_ADDRESS][PERSON_NAME][DOMAIN_NAME]"
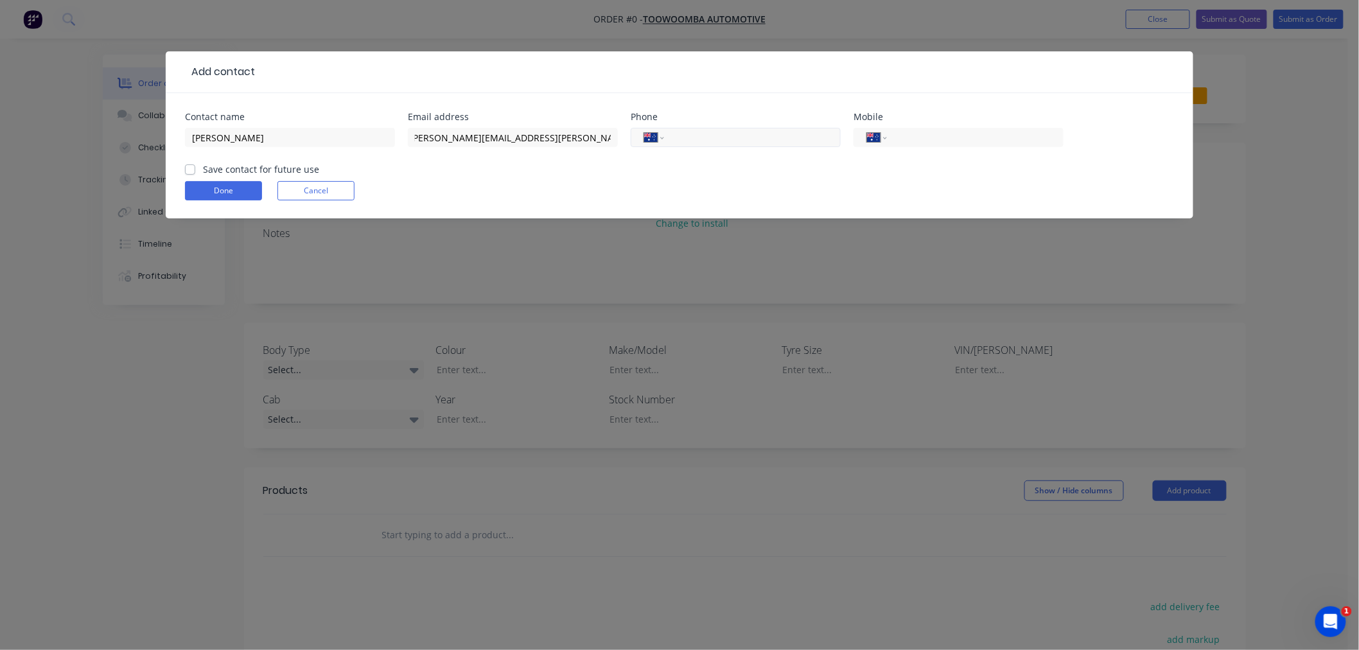
click at [681, 133] on input "tel" at bounding box center [750, 137] width 154 height 15
type input "0"
type input "[PHONE_NUMBER]"
click at [917, 143] on input "tel" at bounding box center [973, 137] width 154 height 15
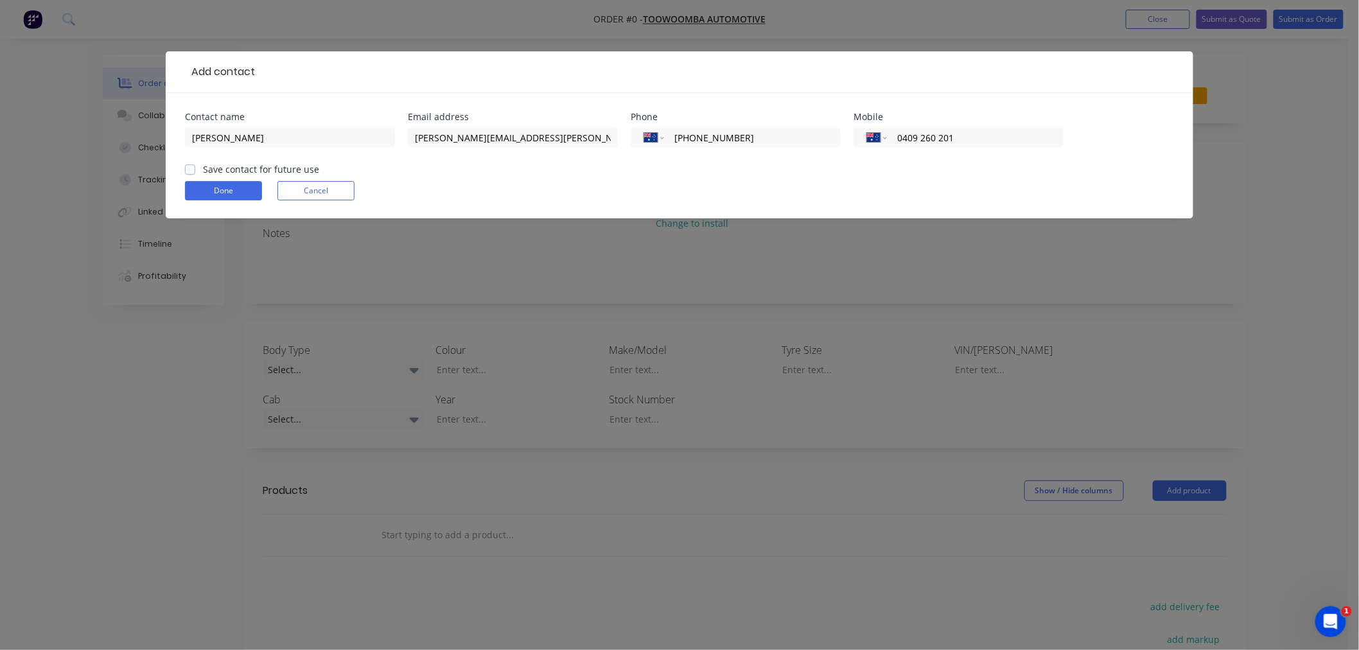
type input "0409 260 201"
click at [203, 168] on label "Save contact for future use" at bounding box center [261, 169] width 116 height 13
click at [191, 168] on input "Save contact for future use" at bounding box center [190, 169] width 10 height 12
checkbox input "true"
click at [223, 188] on button "Done" at bounding box center [223, 190] width 77 height 19
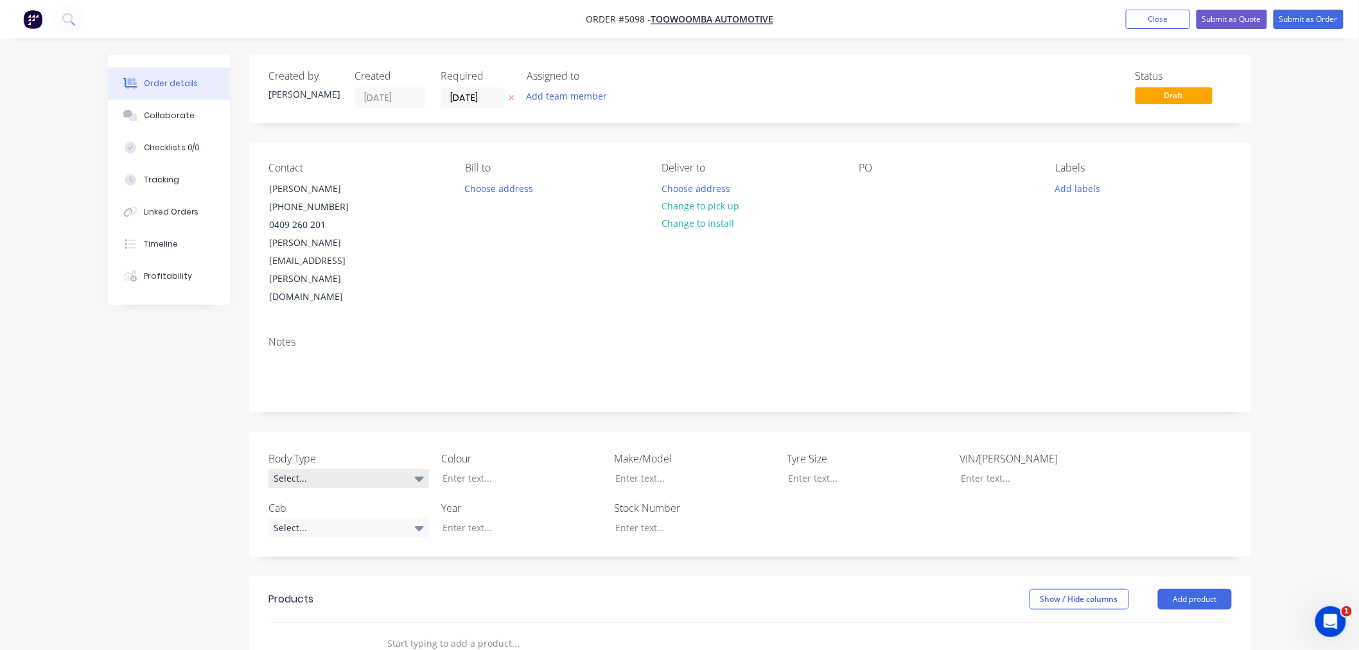
click at [426, 469] on div "Select..." at bounding box center [348, 478] width 161 height 19
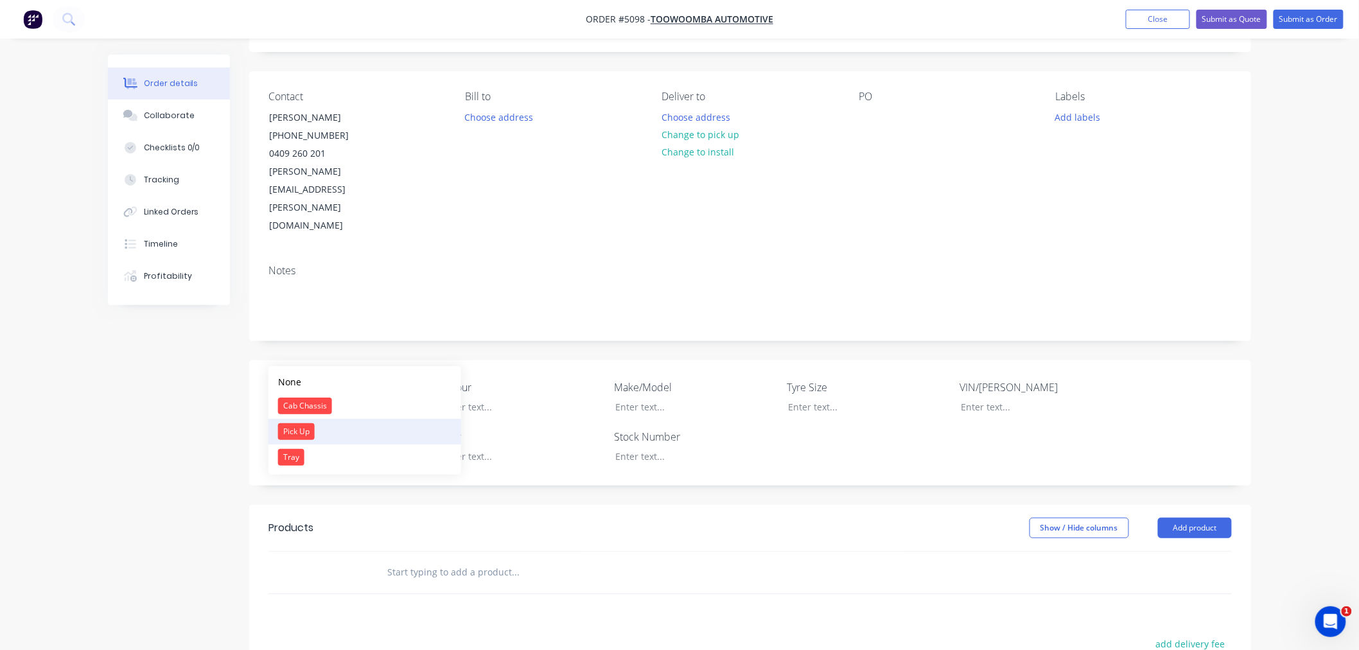
click at [299, 433] on div "Pick Up" at bounding box center [296, 431] width 37 height 17
click at [356, 446] on div "Select..." at bounding box center [348, 455] width 161 height 19
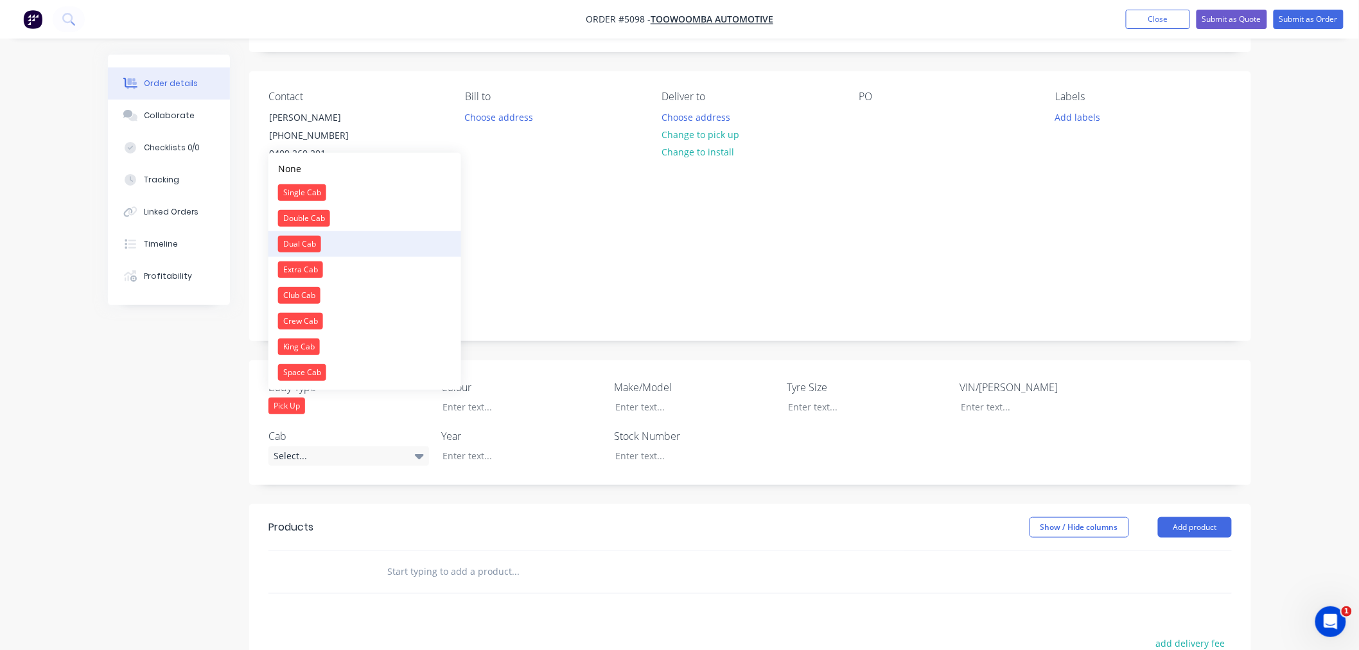
click at [315, 240] on div "Dual Cab" at bounding box center [299, 244] width 43 height 17
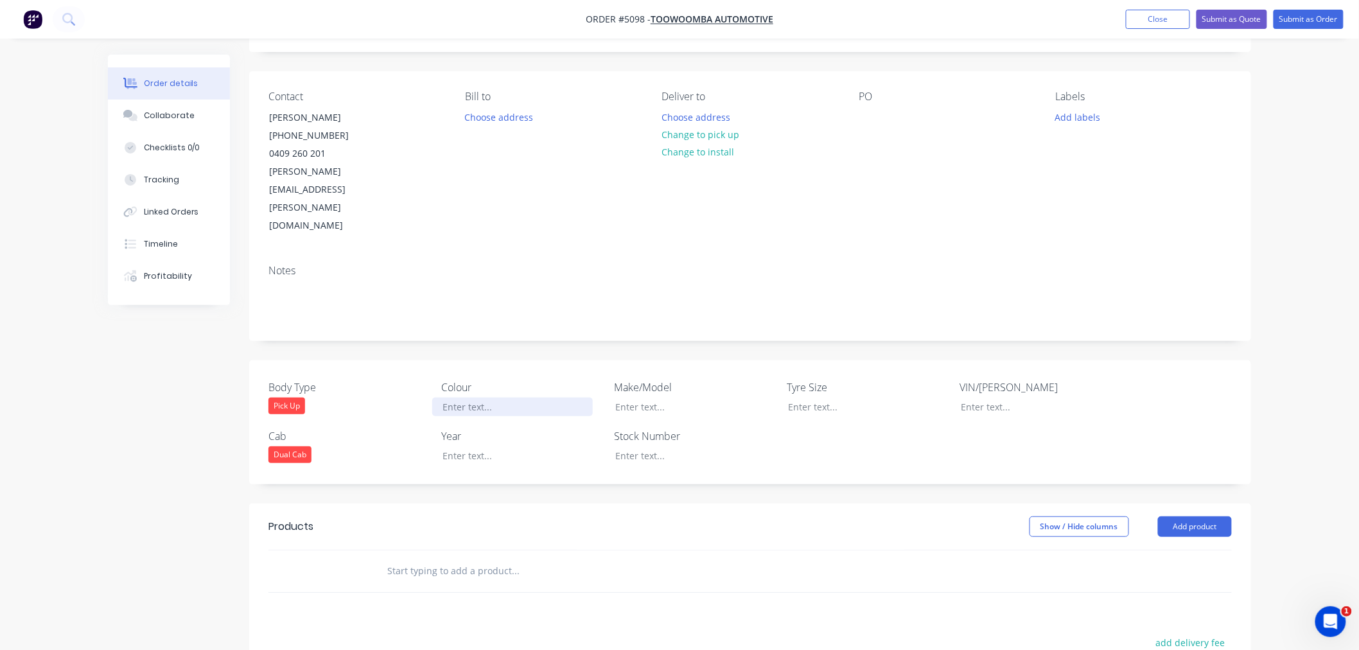
click at [479, 398] on div at bounding box center [512, 407] width 161 height 19
click at [509, 446] on div at bounding box center [512, 455] width 161 height 19
click at [658, 398] on div at bounding box center [685, 407] width 161 height 19
click at [807, 398] on div at bounding box center [858, 407] width 161 height 19
click at [1173, 516] on button "Add product" at bounding box center [1195, 526] width 74 height 21
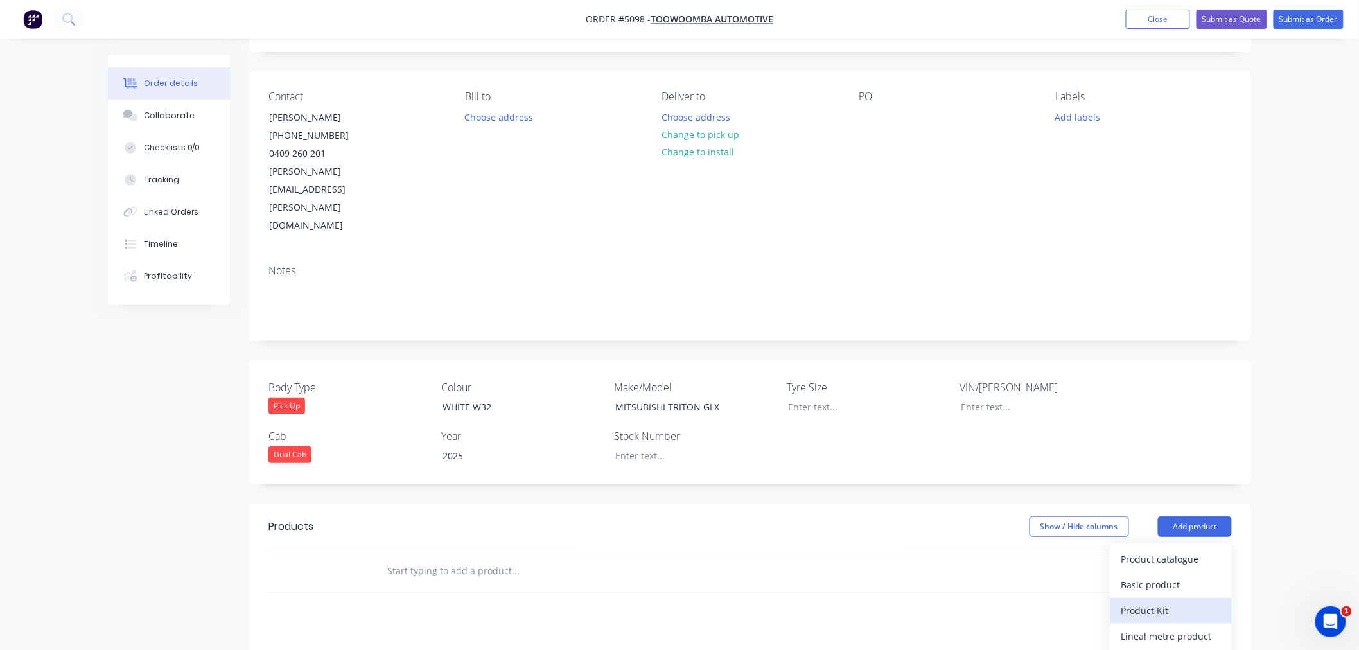
click at [1165, 601] on div "Product Kit" at bounding box center [1170, 610] width 99 height 19
click at [1140, 627] on div "Back" at bounding box center [1170, 636] width 99 height 19
click at [1137, 550] on div "Product catalogue" at bounding box center [1170, 559] width 99 height 19
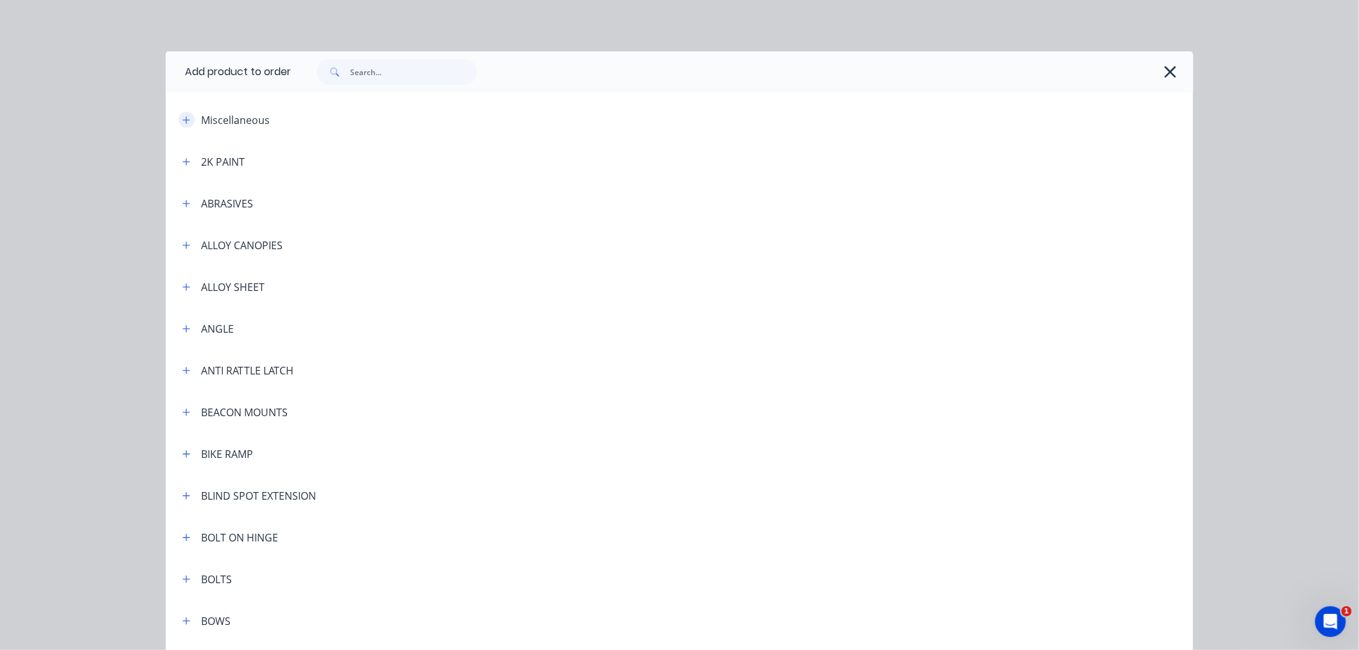
click at [183, 118] on icon "button" at bounding box center [186, 119] width 7 height 7
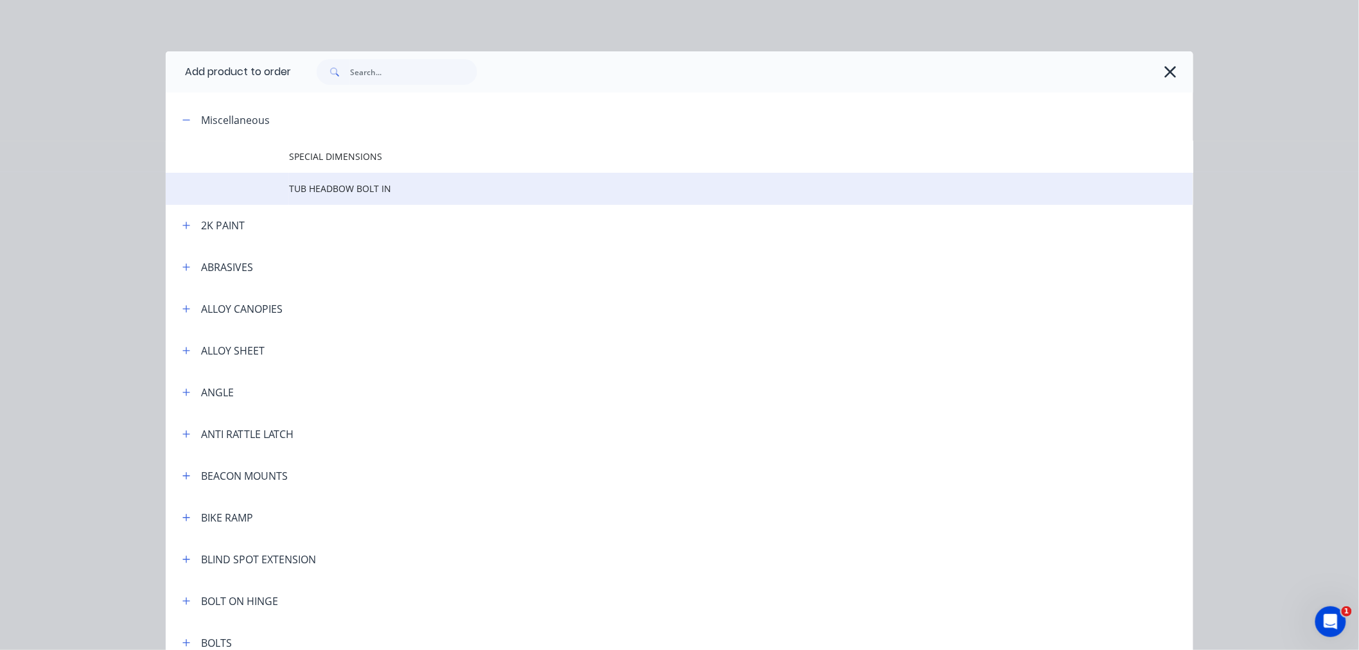
click at [303, 182] on span "TUB HEADBOW BOLT IN" at bounding box center [650, 188] width 723 height 13
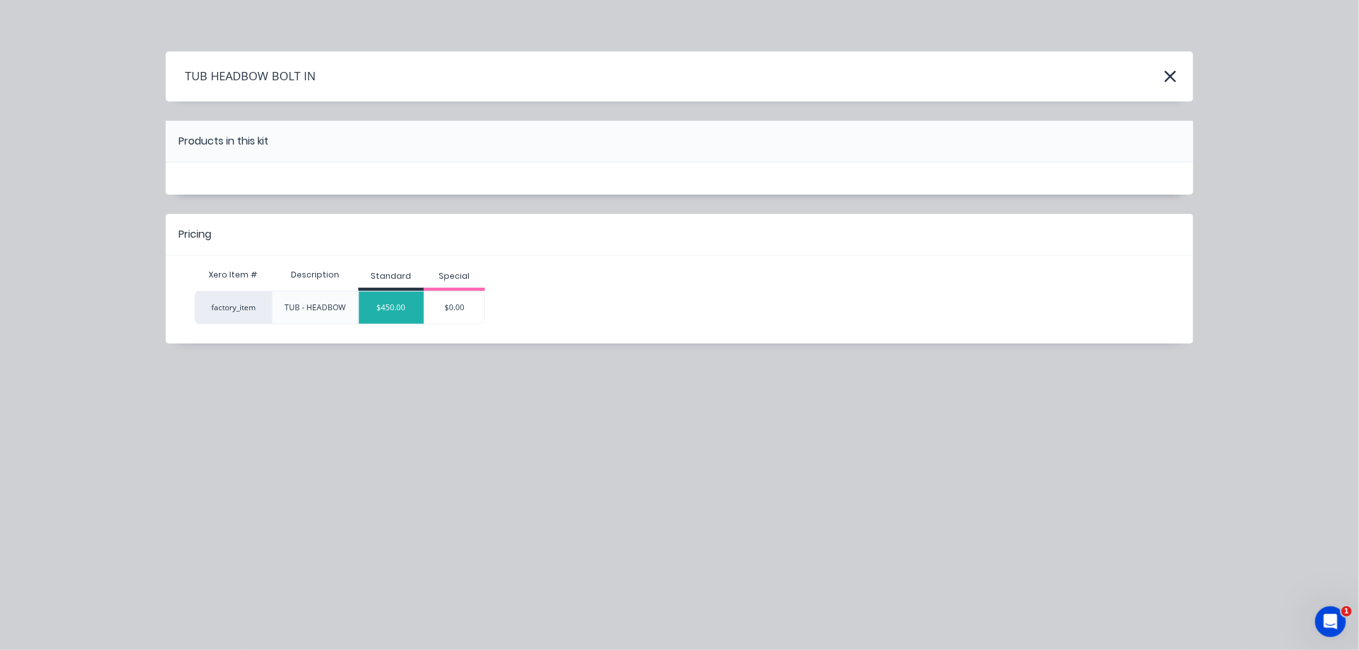
click at [389, 313] on div "$450.00" at bounding box center [391, 308] width 65 height 32
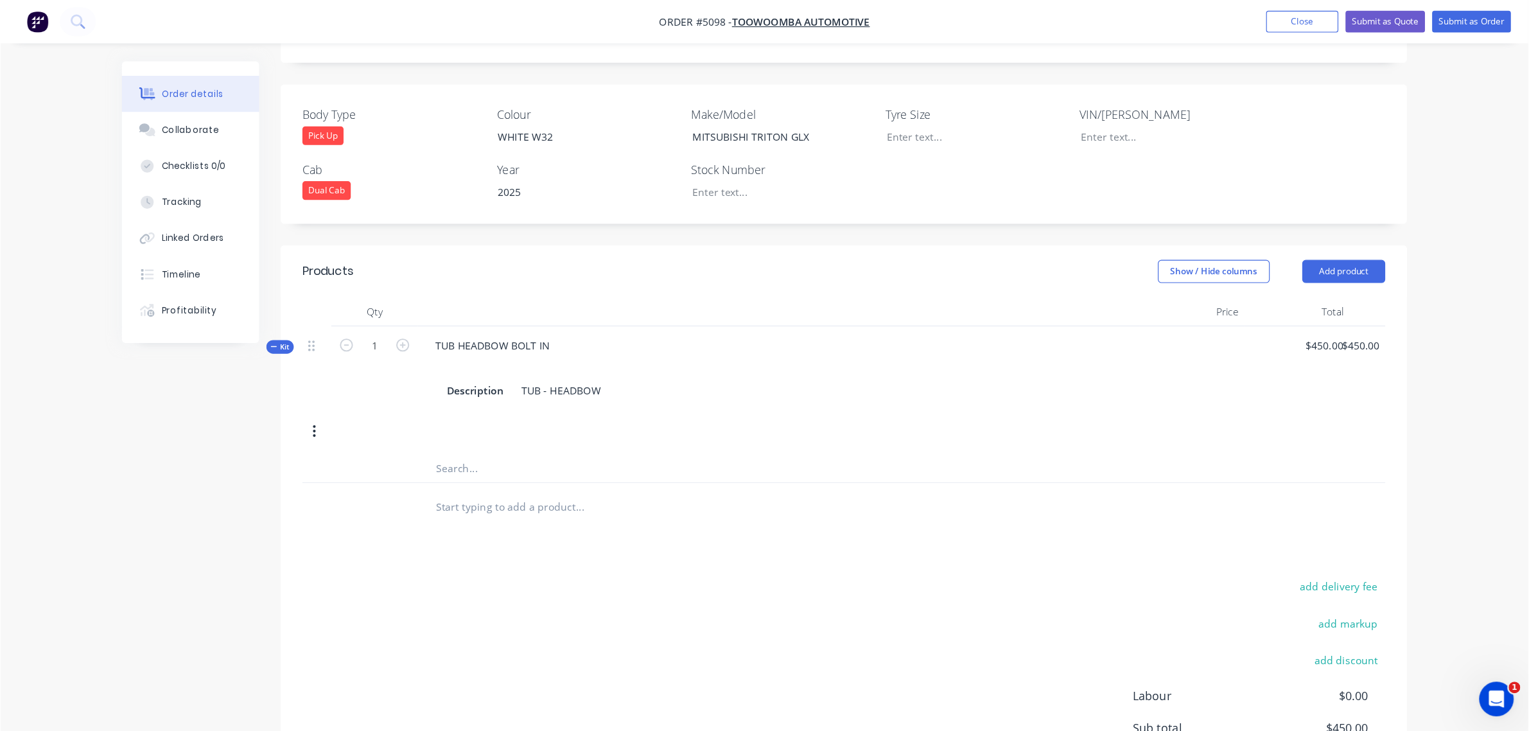
scroll to position [344, 0]
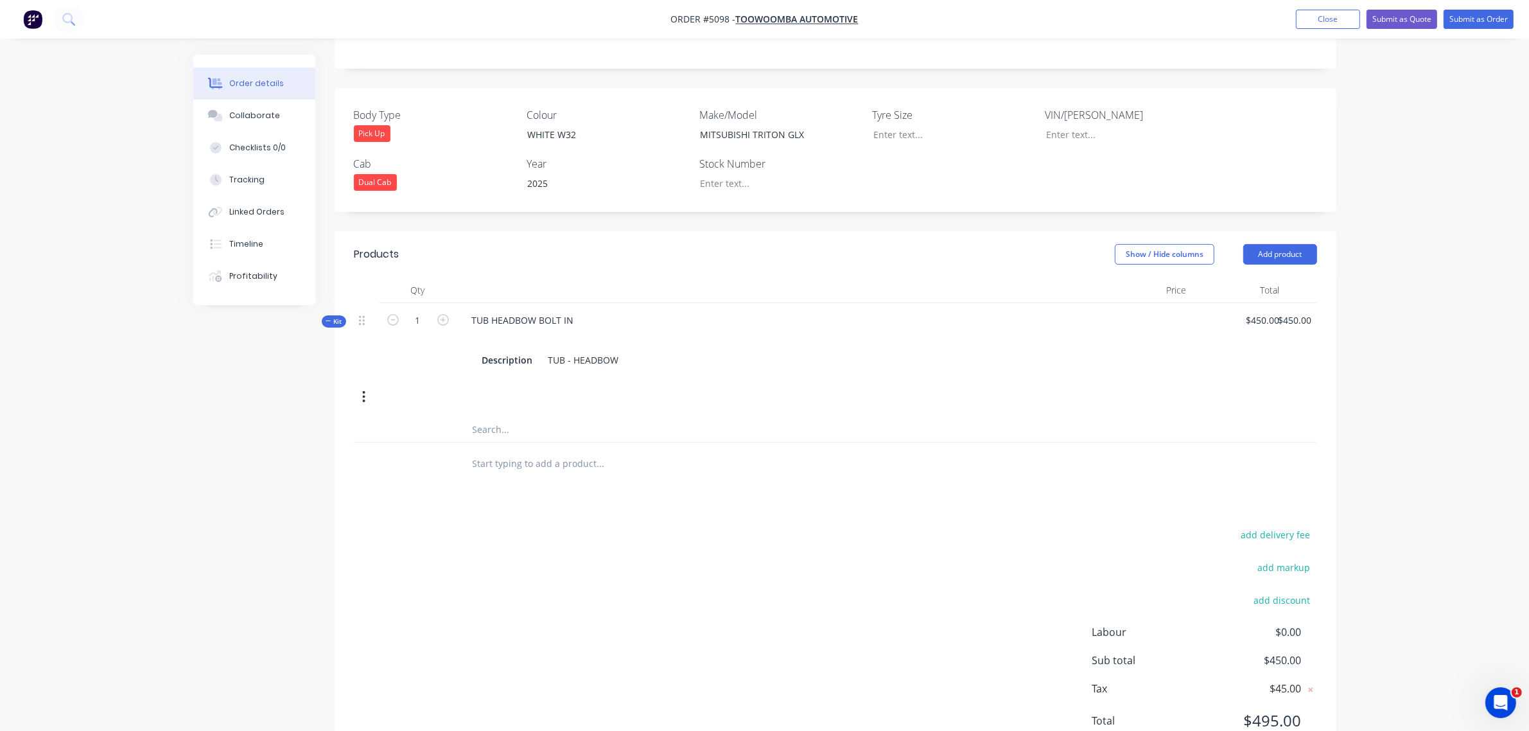
click at [1099, 326] on div "Kit 1 TUB HEADBOW BOLT IN Description TUB - HEADBOW $450.00 $450.00 $450.00 $45…" at bounding box center [835, 360] width 963 height 114
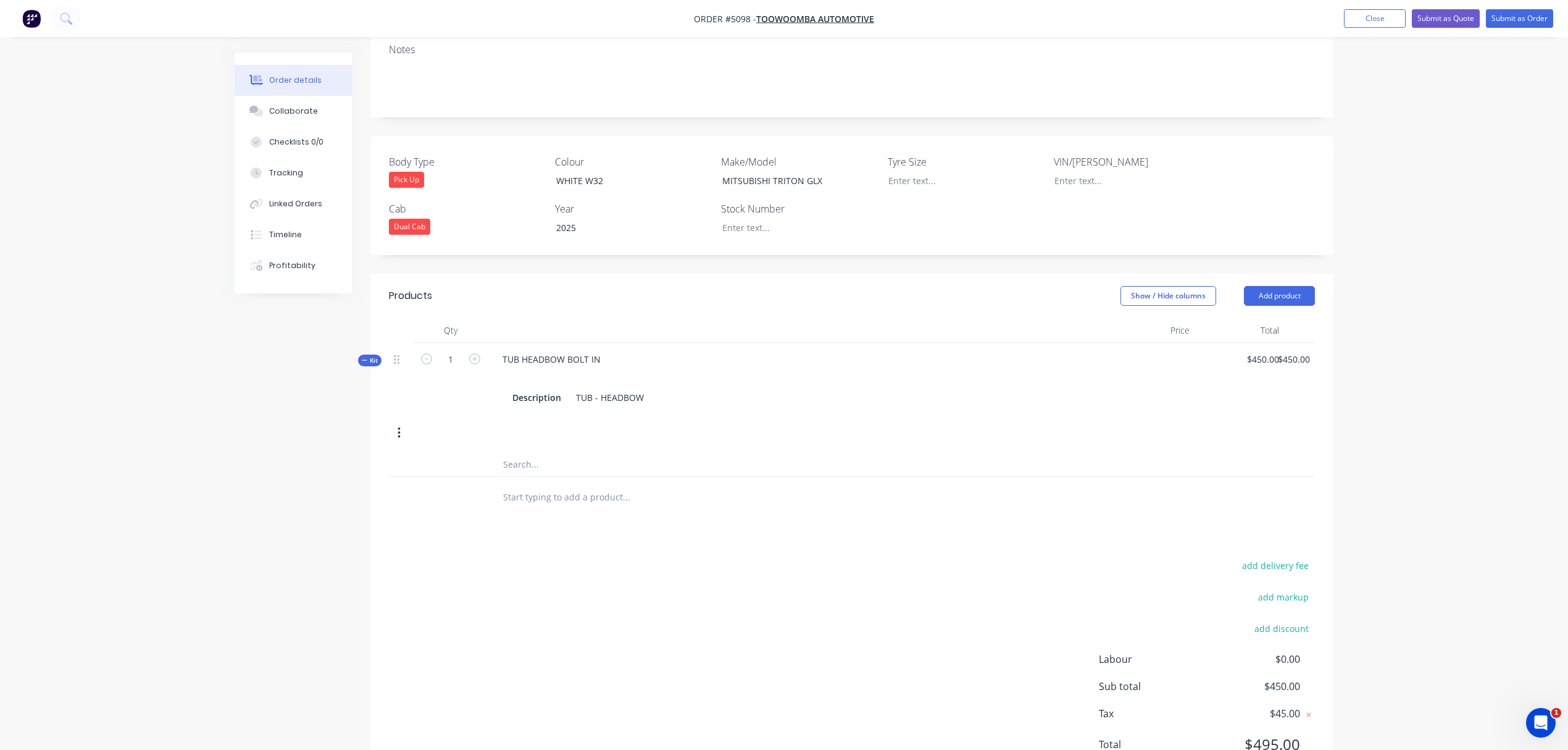
scroll to position [285, 0]
click at [624, 479] on input "text" at bounding box center [626, 491] width 247 height 25
click at [400, 344] on div at bounding box center [401, 352] width 14 height 16
click at [401, 416] on button "button" at bounding box center [399, 427] width 29 height 22
drag, startPoint x: 346, startPoint y: 505, endPoint x: 707, endPoint y: 477, distance: 362.1
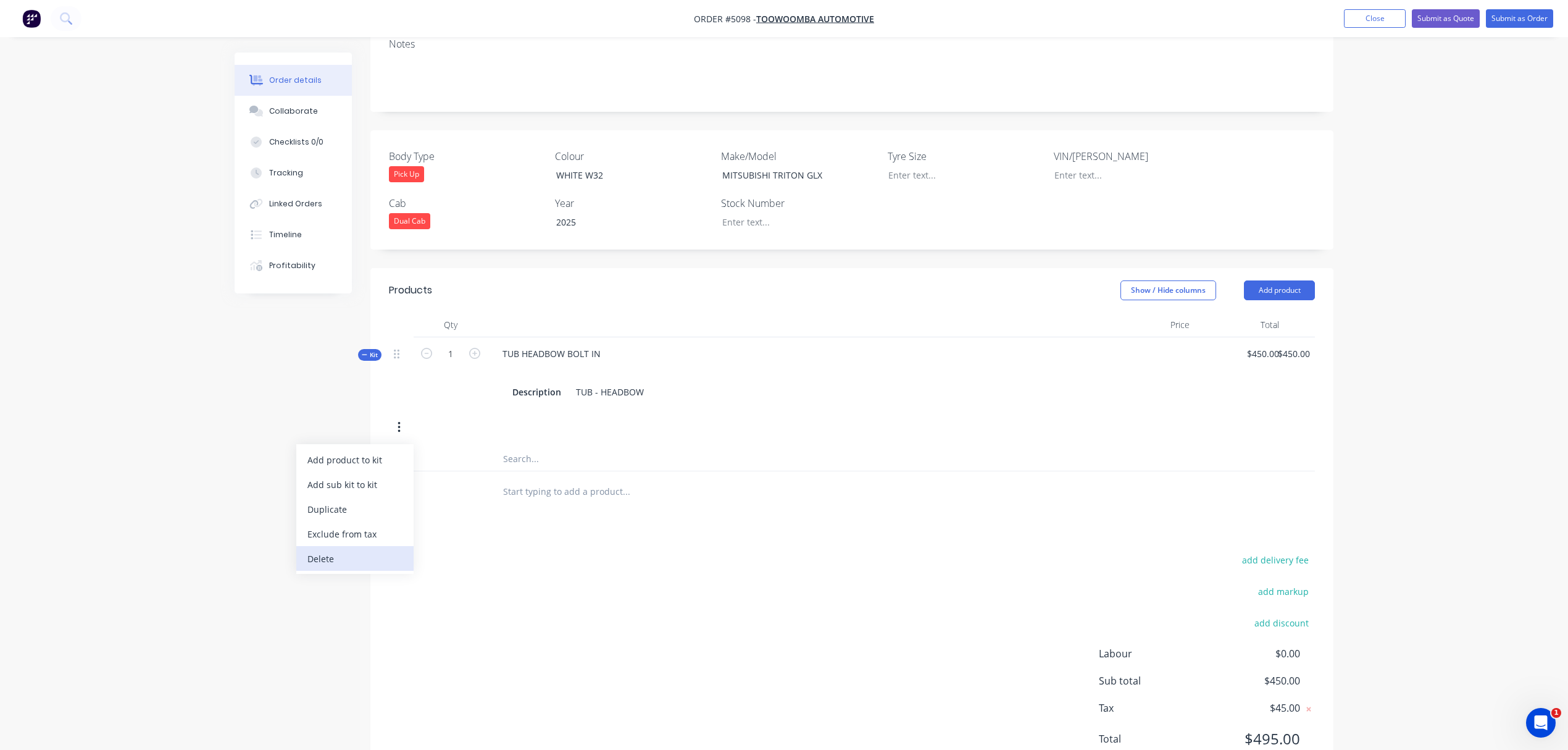
click at [347, 550] on div "Delete" at bounding box center [355, 559] width 95 height 18
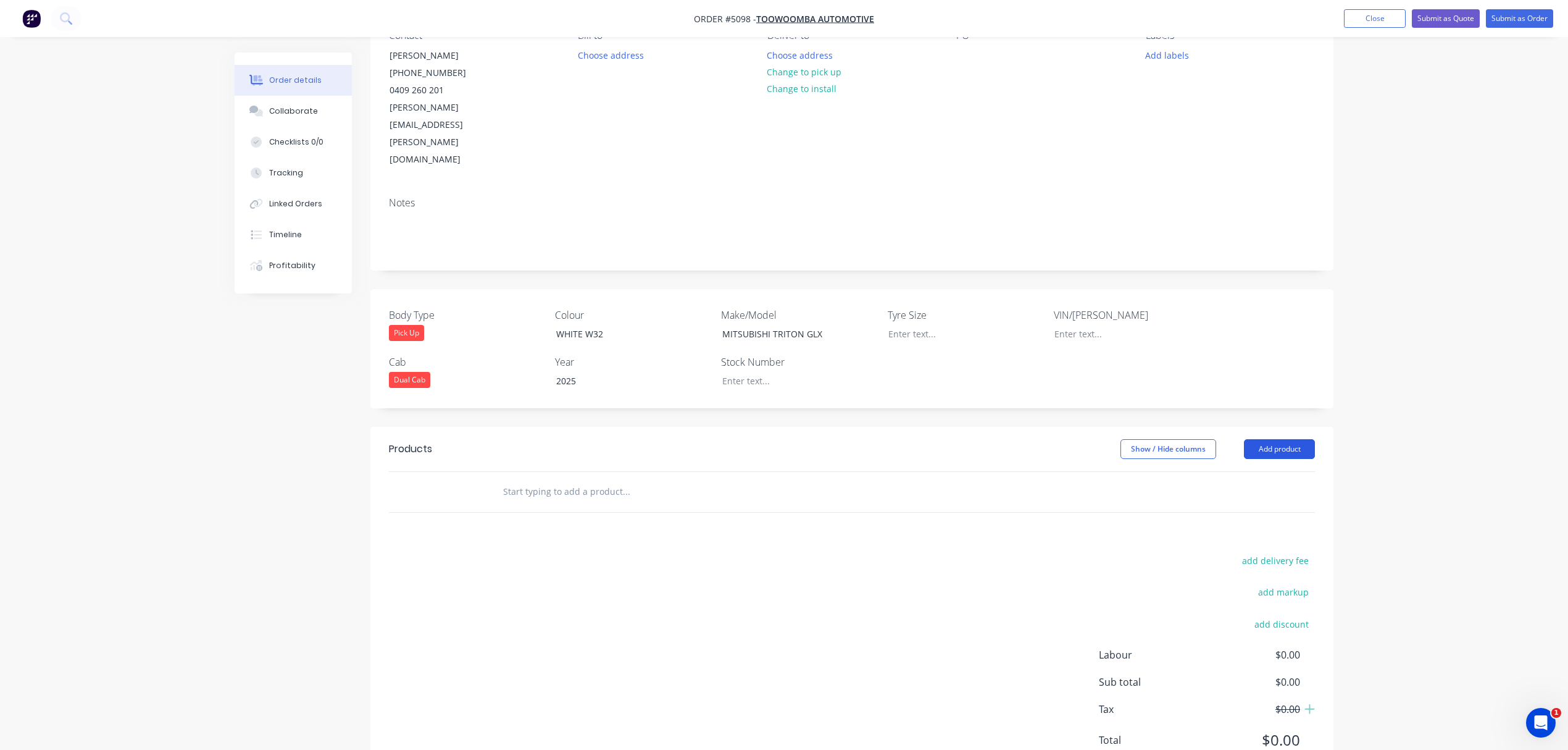
click at [1266, 439] on button "Add product" at bounding box center [1280, 449] width 71 height 20
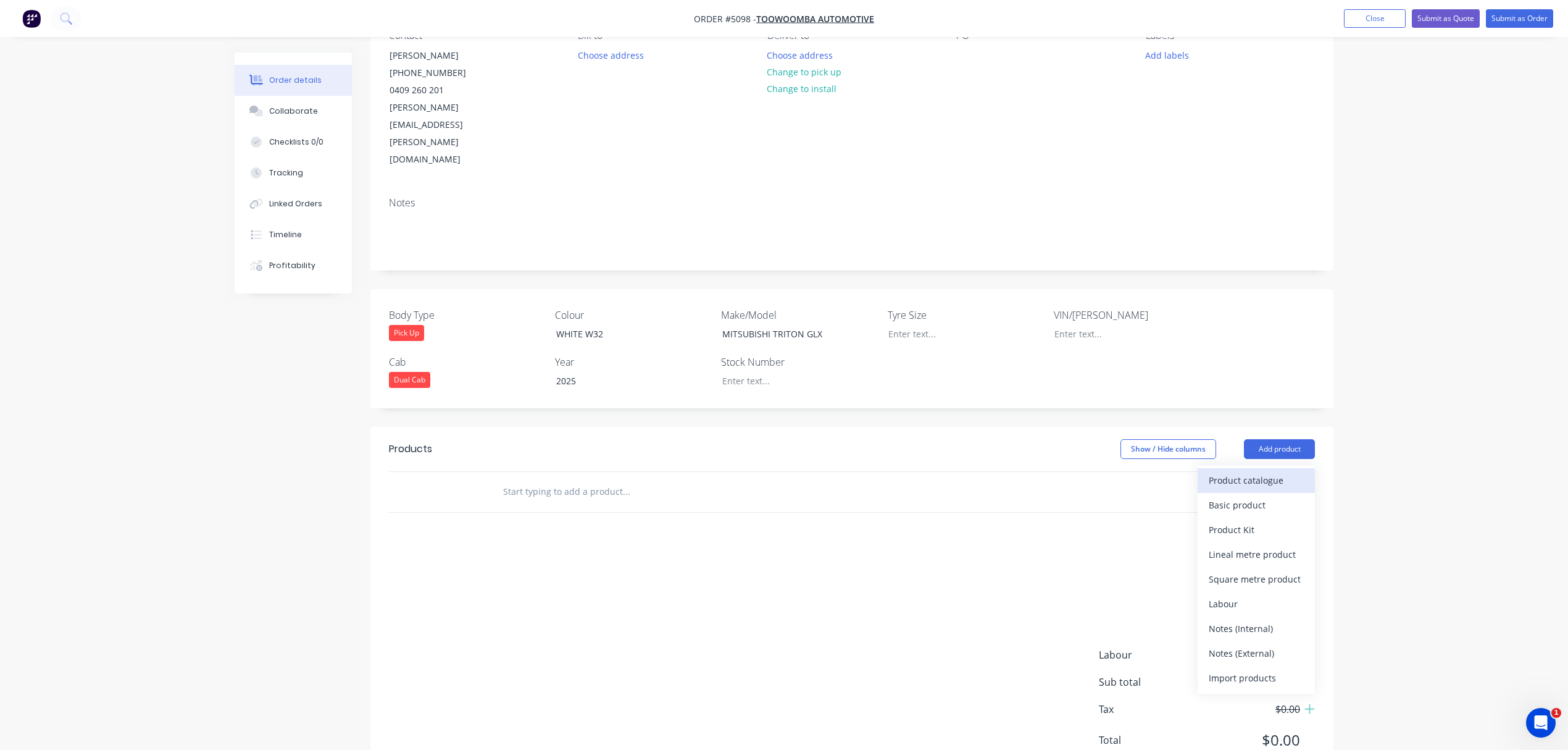
click at [1236, 471] on div "Product catalogue" at bounding box center [1257, 480] width 95 height 18
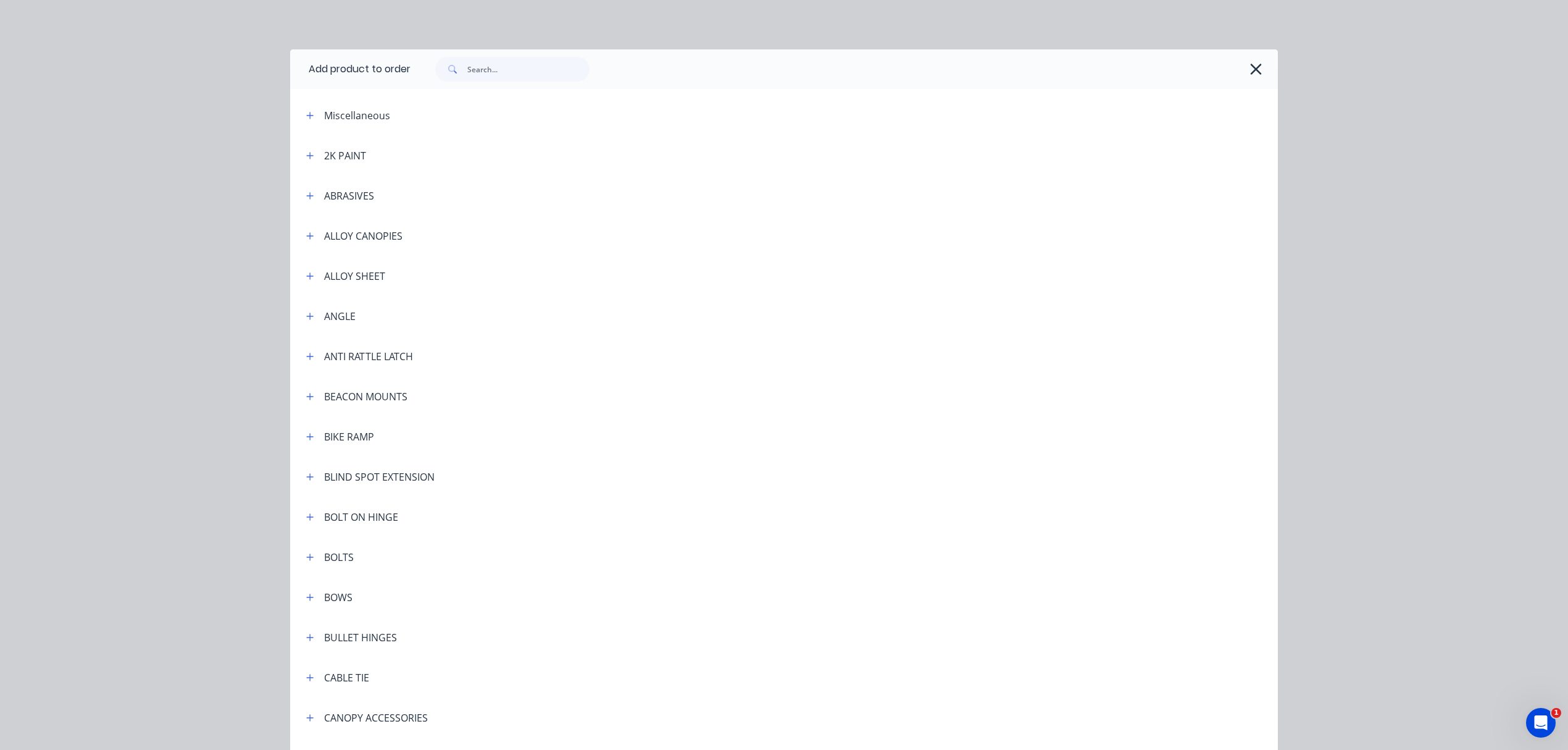
click at [329, 118] on div "Miscellaneous" at bounding box center [357, 114] width 66 height 14
click at [307, 112] on icon "button" at bounding box center [310, 114] width 7 height 7
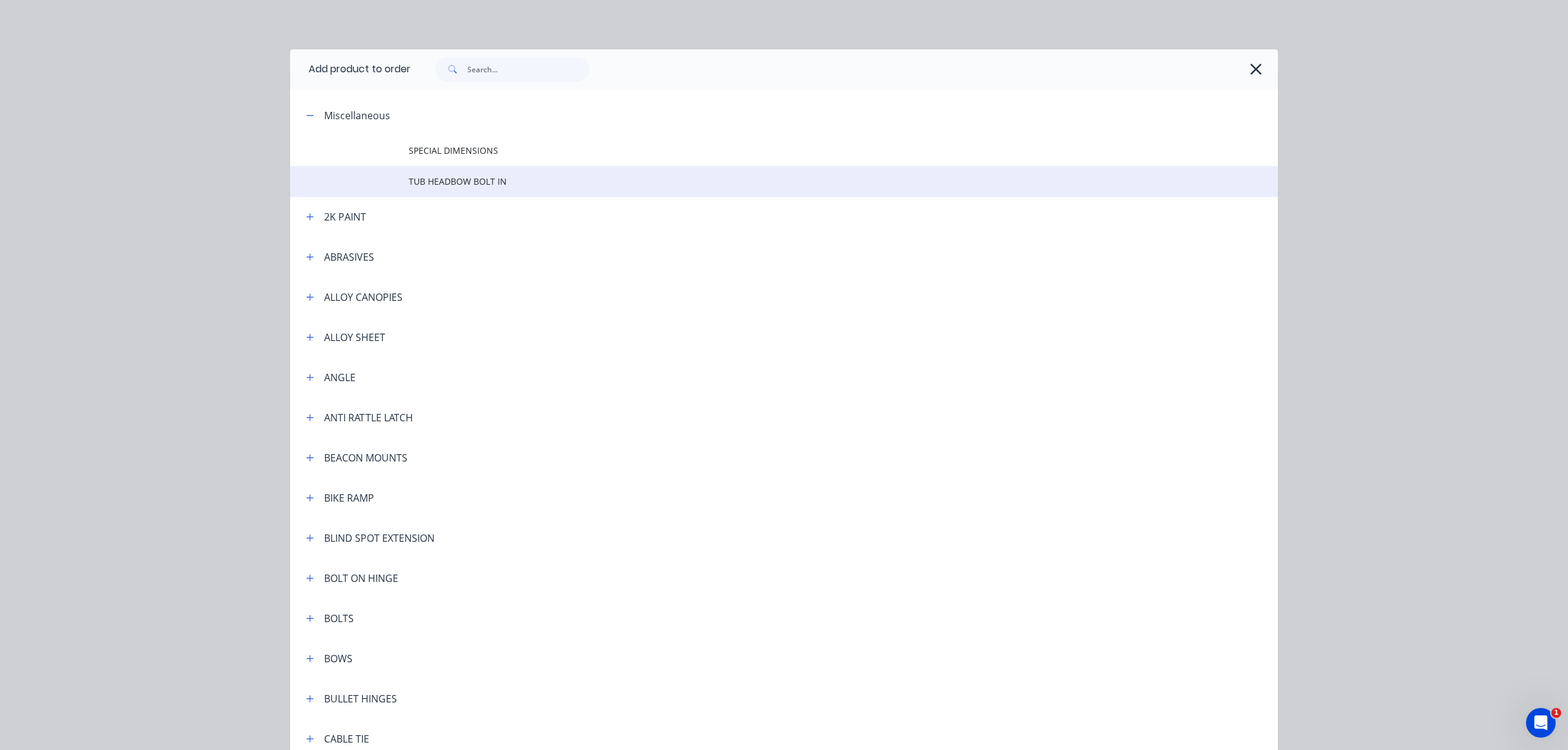
click at [425, 181] on span "TUB HEADBOW BOLT IN" at bounding box center [756, 181] width 695 height 12
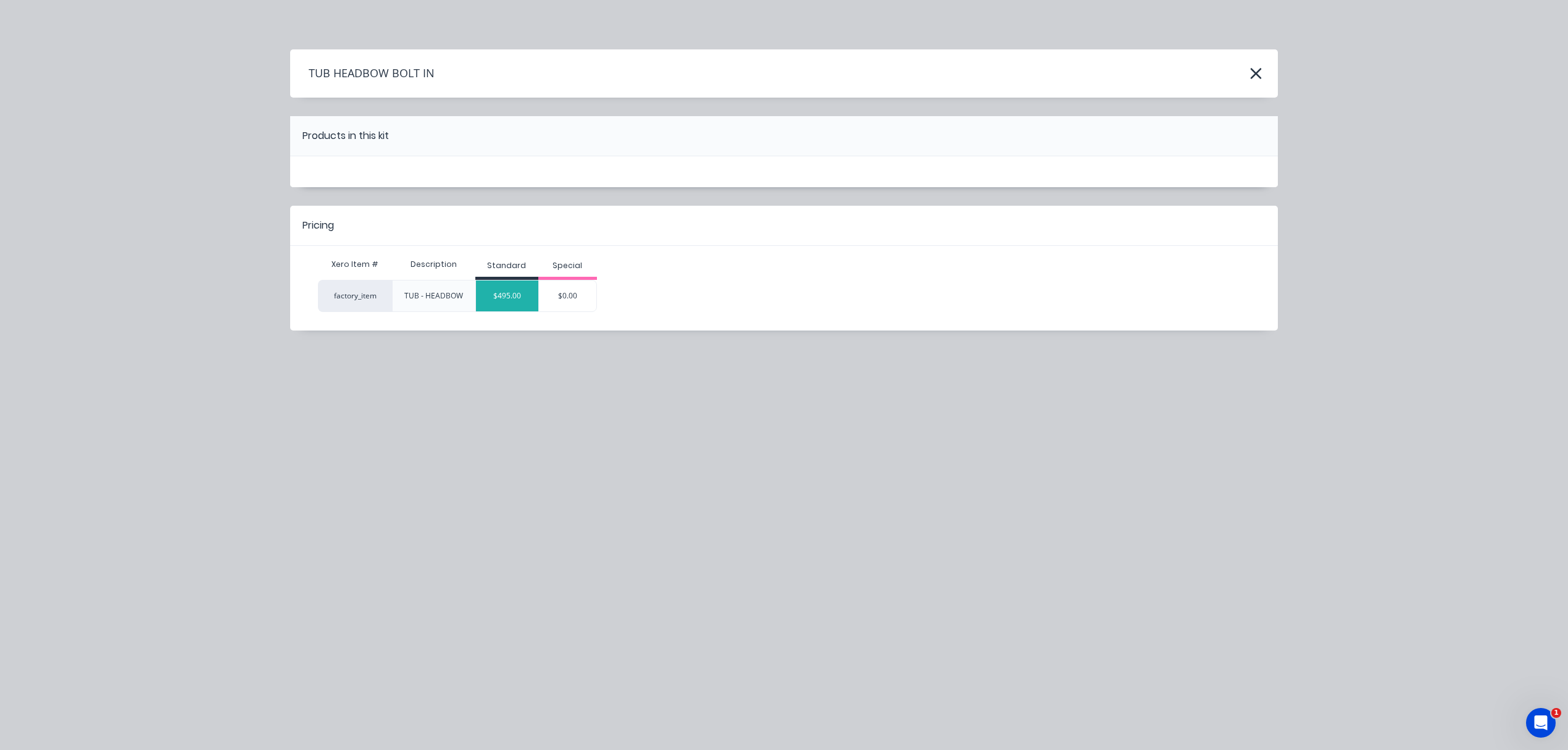
click at [510, 300] on div "$495.00" at bounding box center [507, 296] width 62 height 31
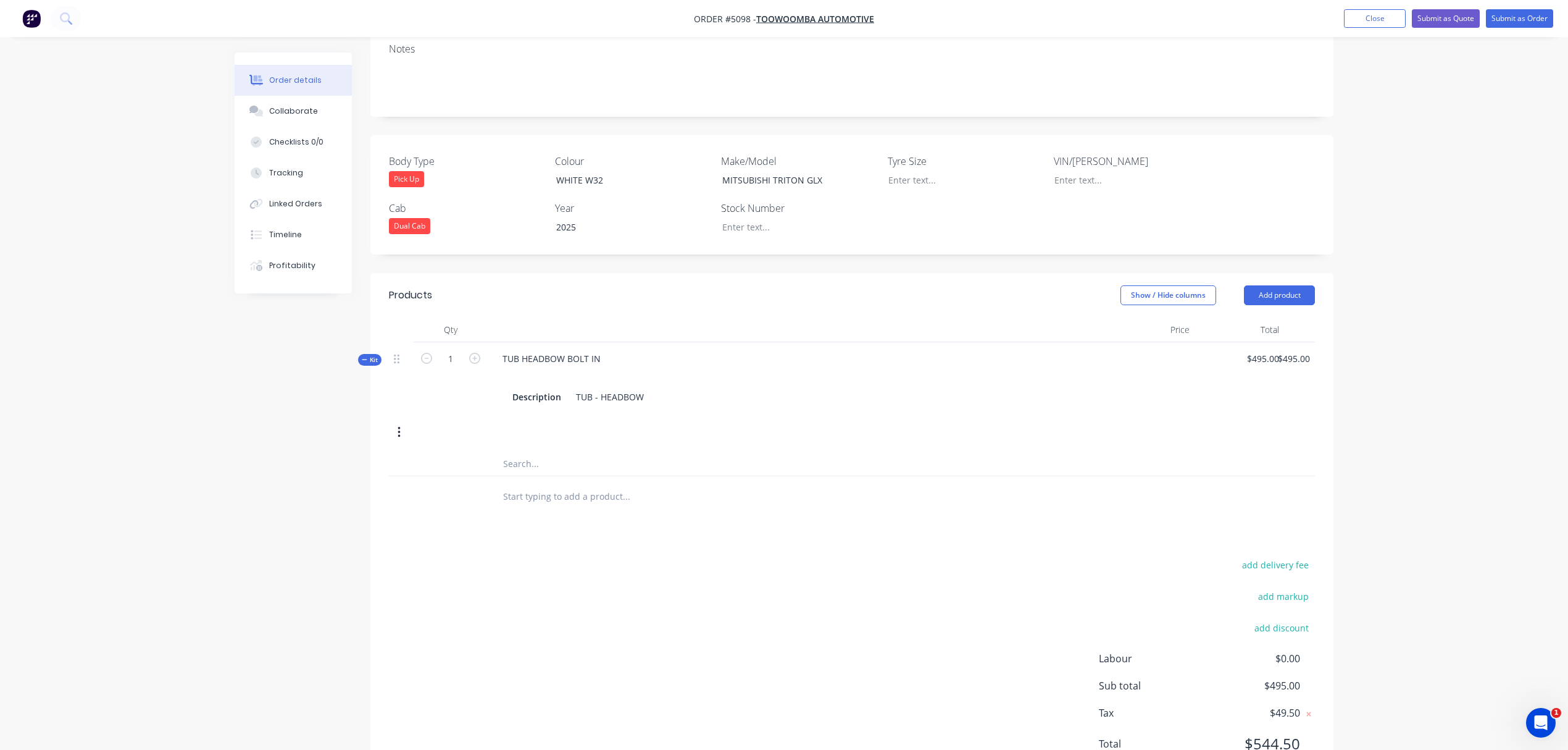
scroll to position [285, 0]
click at [1275, 614] on button "add discount" at bounding box center [1282, 622] width 67 height 16
click input "submit" at bounding box center [0, 0] width 0 height 0
type input "DEALER DISCOUNT"
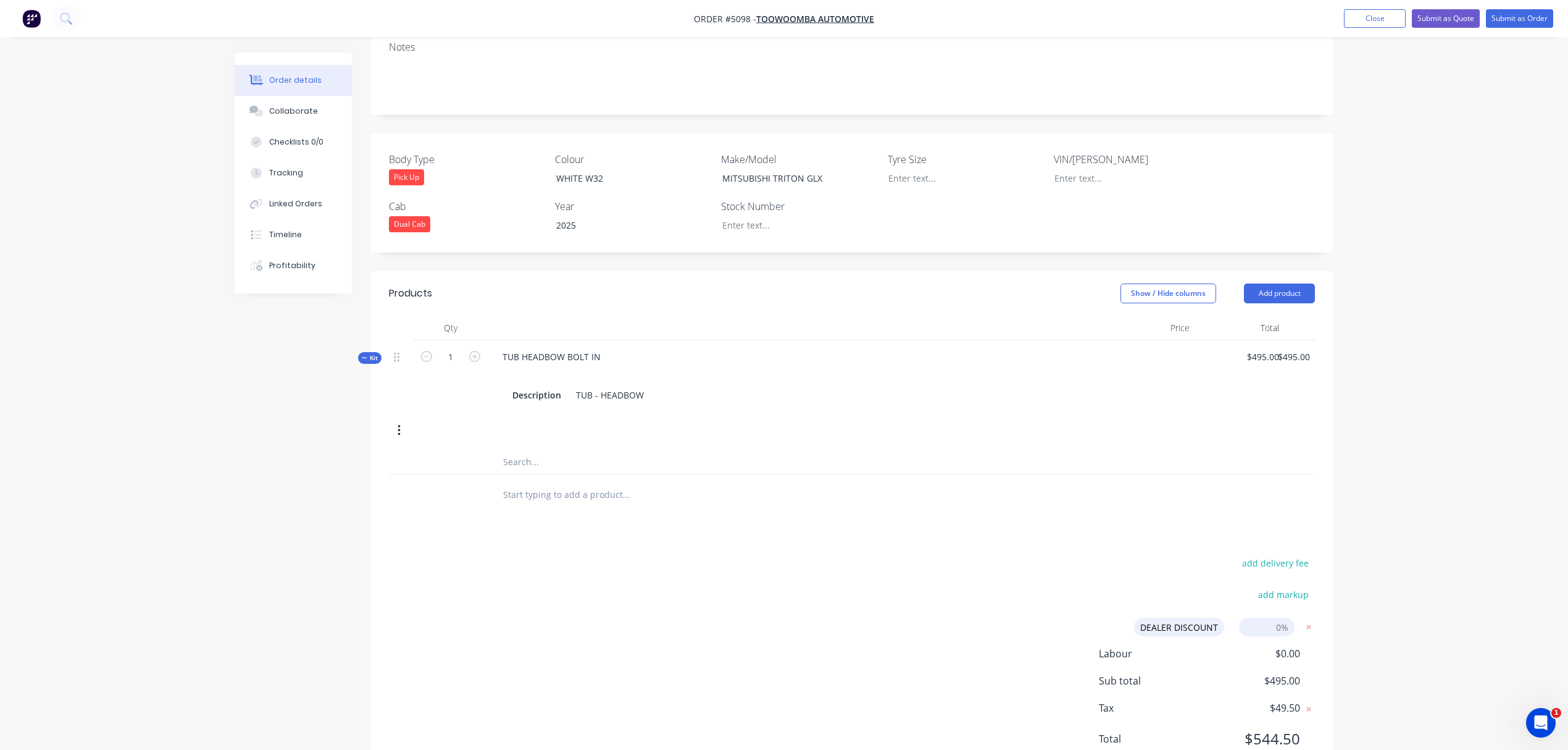
click at [1283, 617] on input at bounding box center [1267, 626] width 56 height 18
type input "10"
click input "submit" at bounding box center [0, 0] width 0 height 0
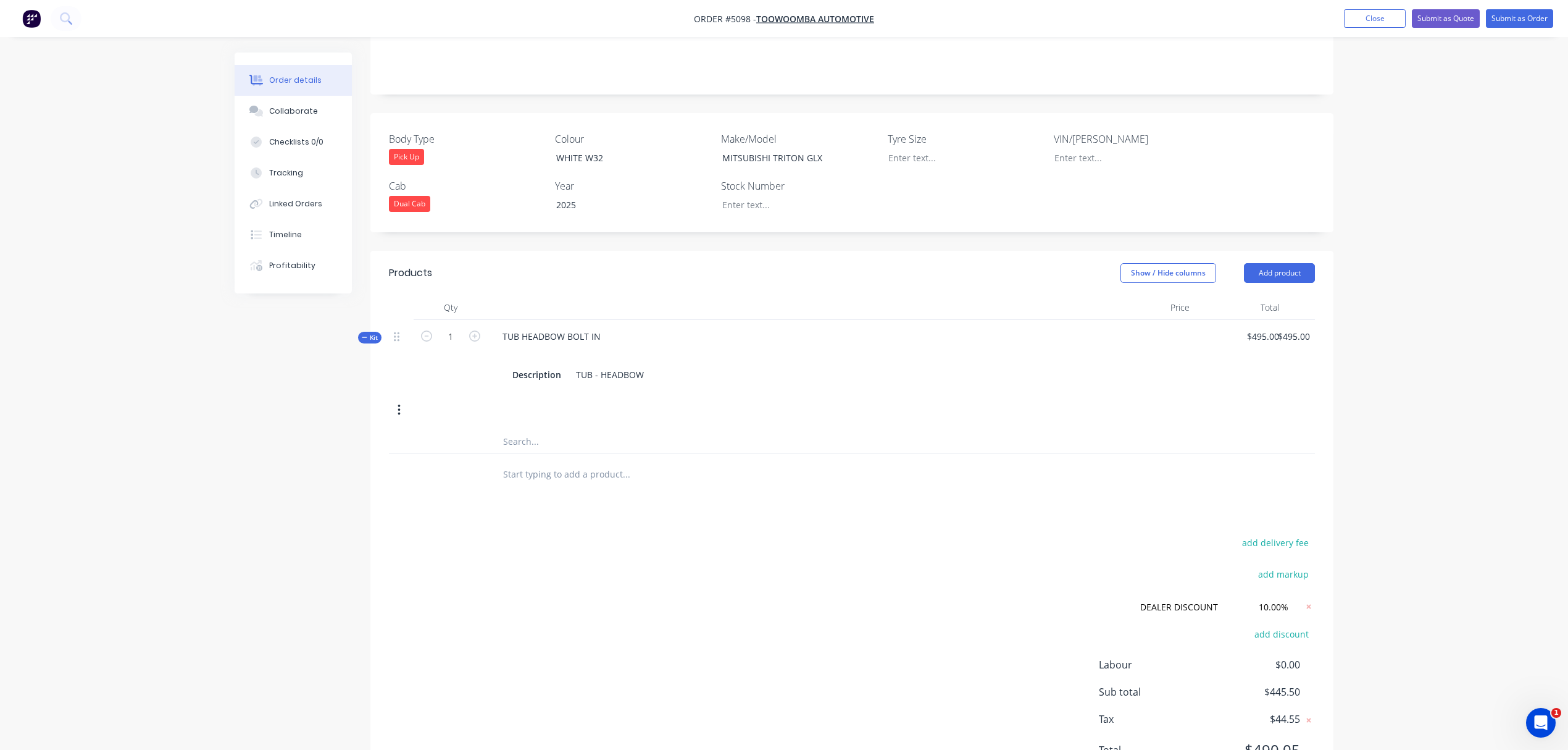
scroll to position [312, 0]
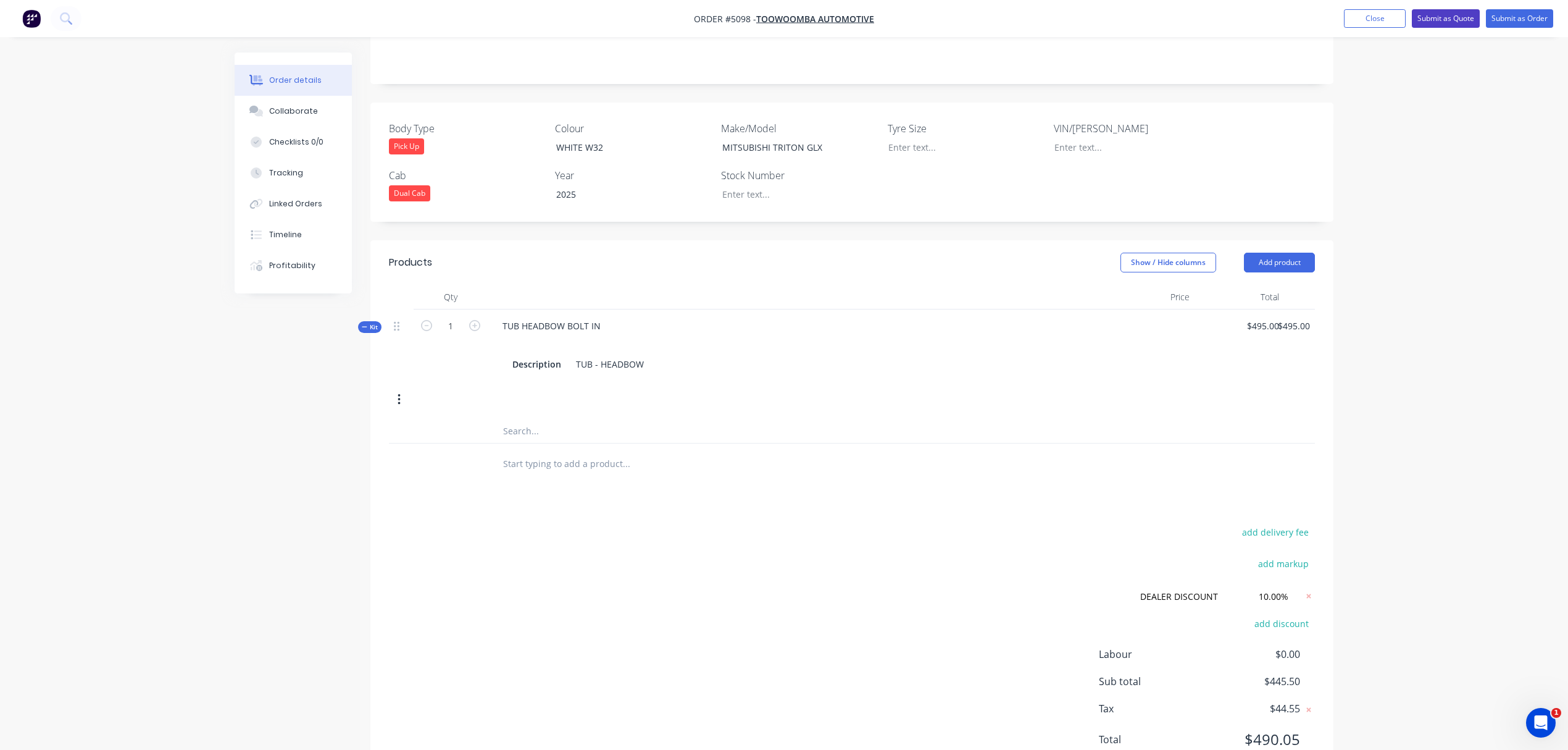
click at [1316, 20] on button "Submit as Quote" at bounding box center [1446, 18] width 68 height 18
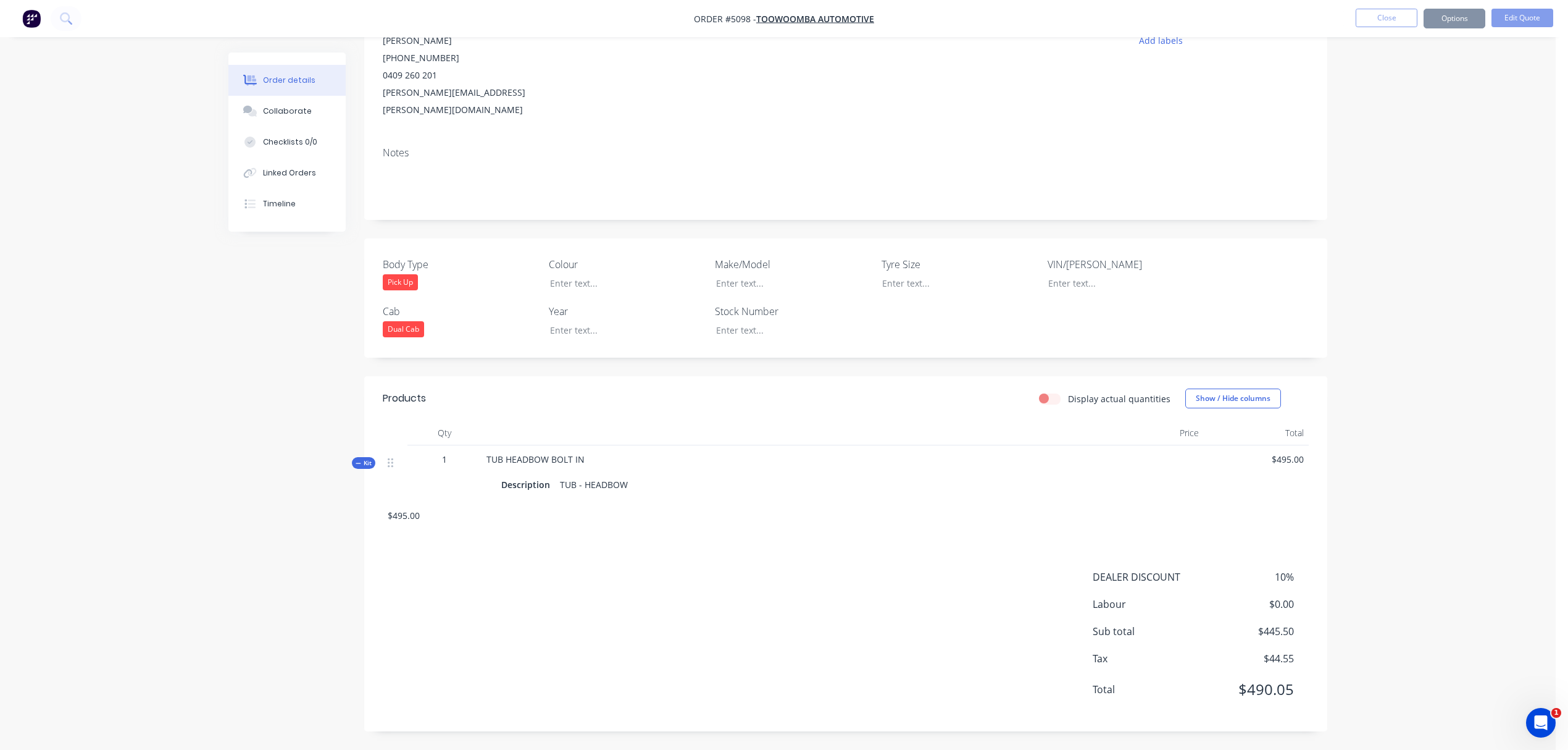
scroll to position [0, 0]
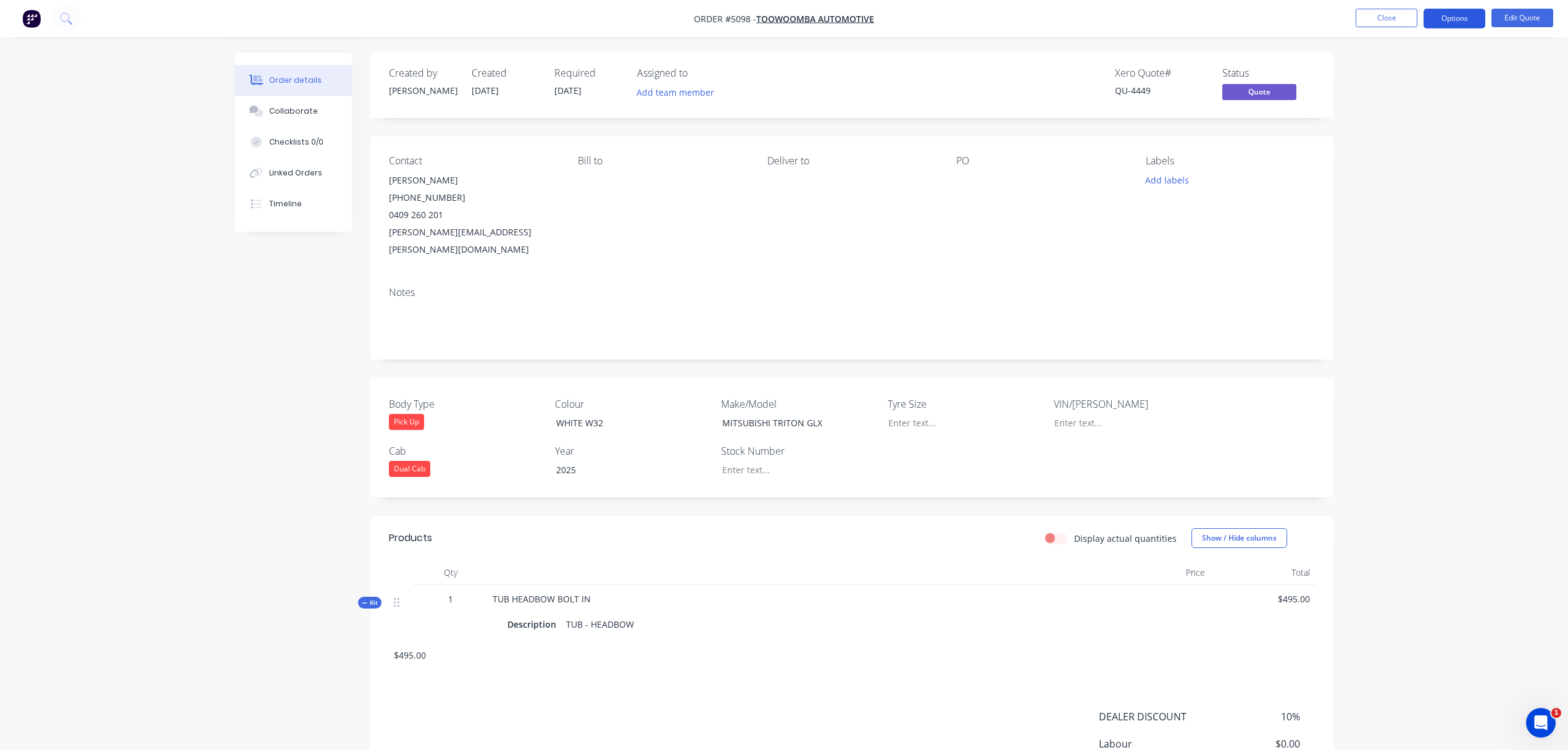
click at [1316, 20] on button "Options" at bounding box center [1455, 18] width 62 height 20
click at [1316, 75] on div "Quote" at bounding box center [1418, 75] width 113 height 18
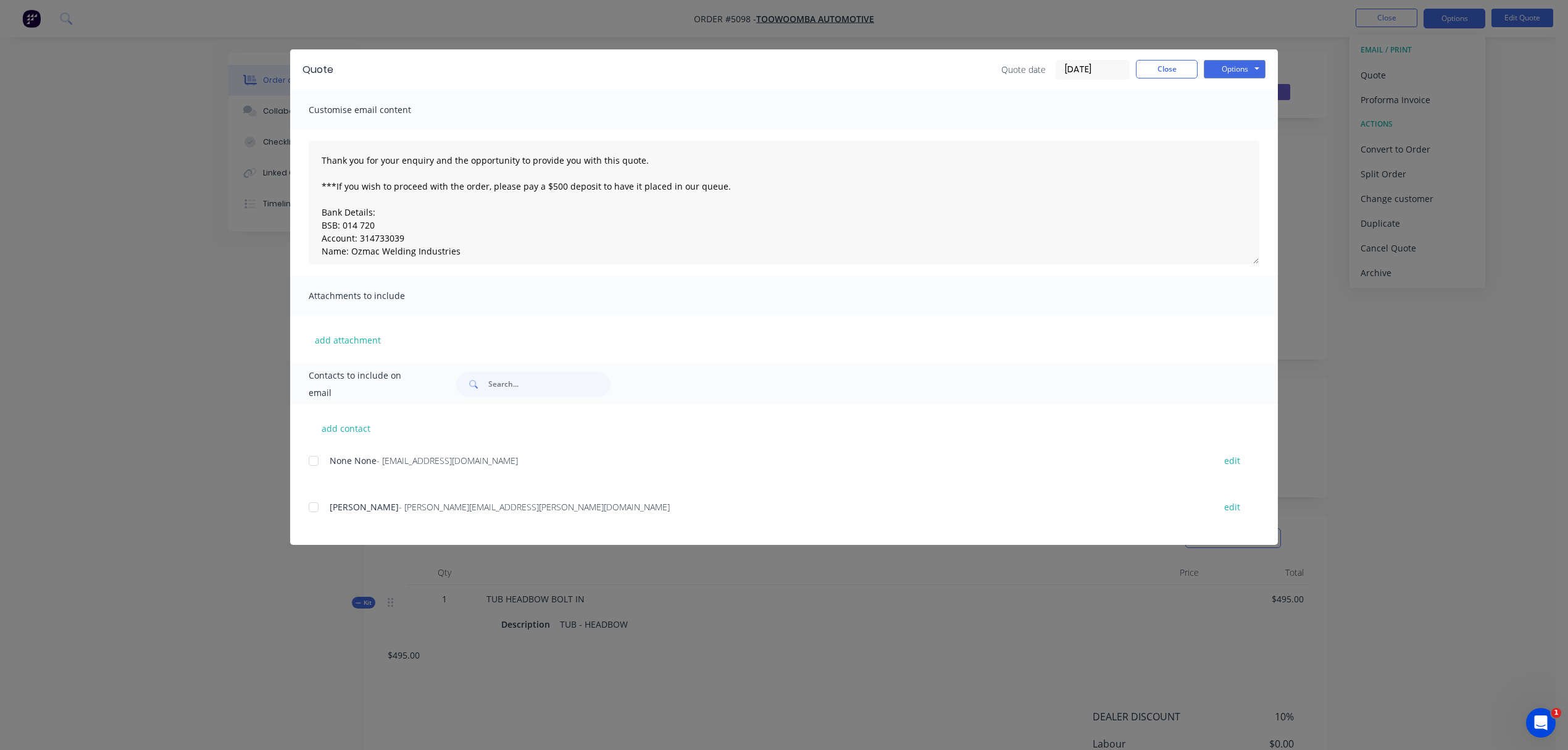
click at [315, 505] on div at bounding box center [313, 507] width 25 height 25
click at [1237, 69] on button "Options" at bounding box center [1234, 68] width 62 height 18
click at [1246, 134] on button "Email" at bounding box center [1243, 132] width 79 height 20
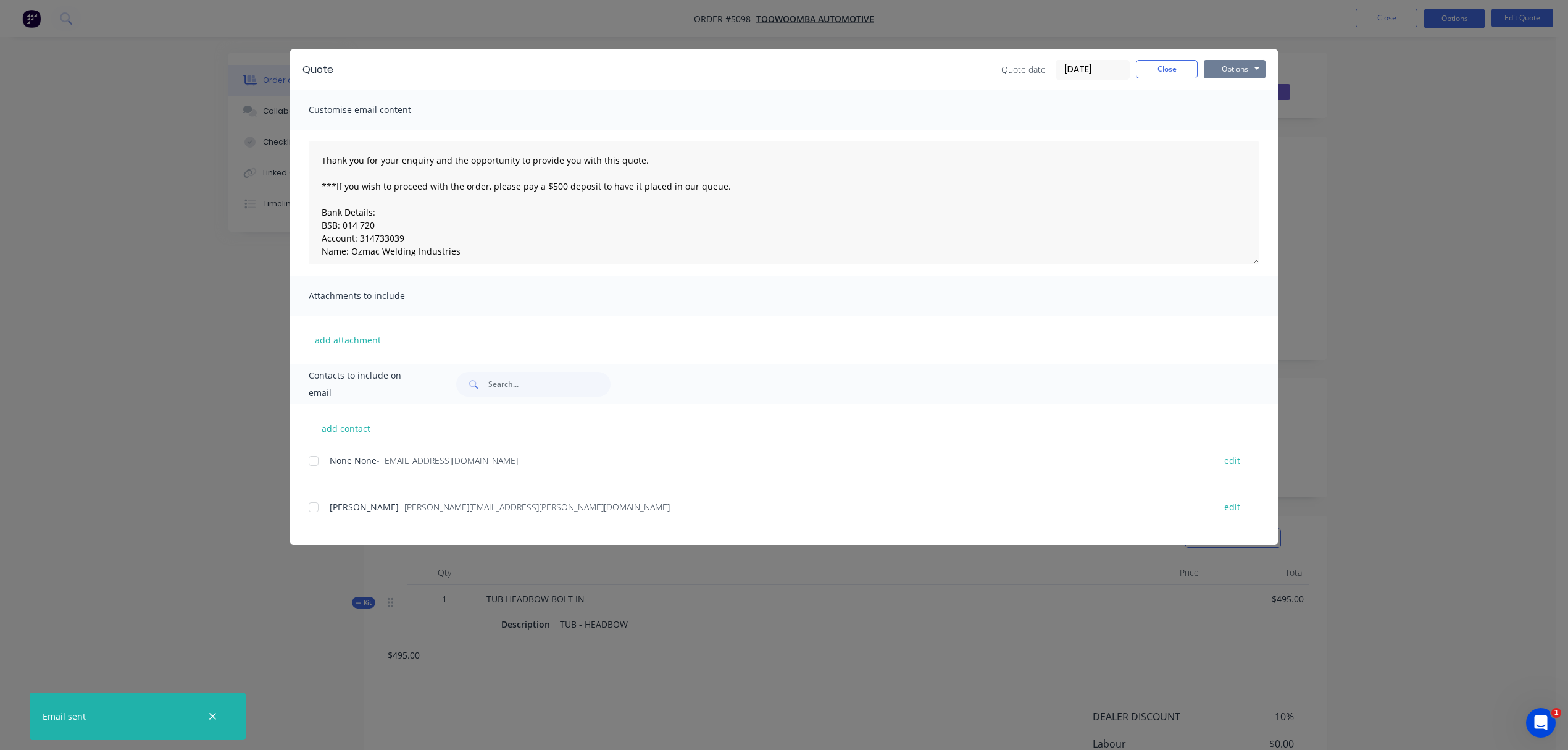
click at [1236, 70] on button "Options" at bounding box center [1234, 68] width 62 height 18
click at [1238, 108] on button "Print" at bounding box center [1243, 111] width 79 height 20
